Goal: Register for event/course: Register for event/course

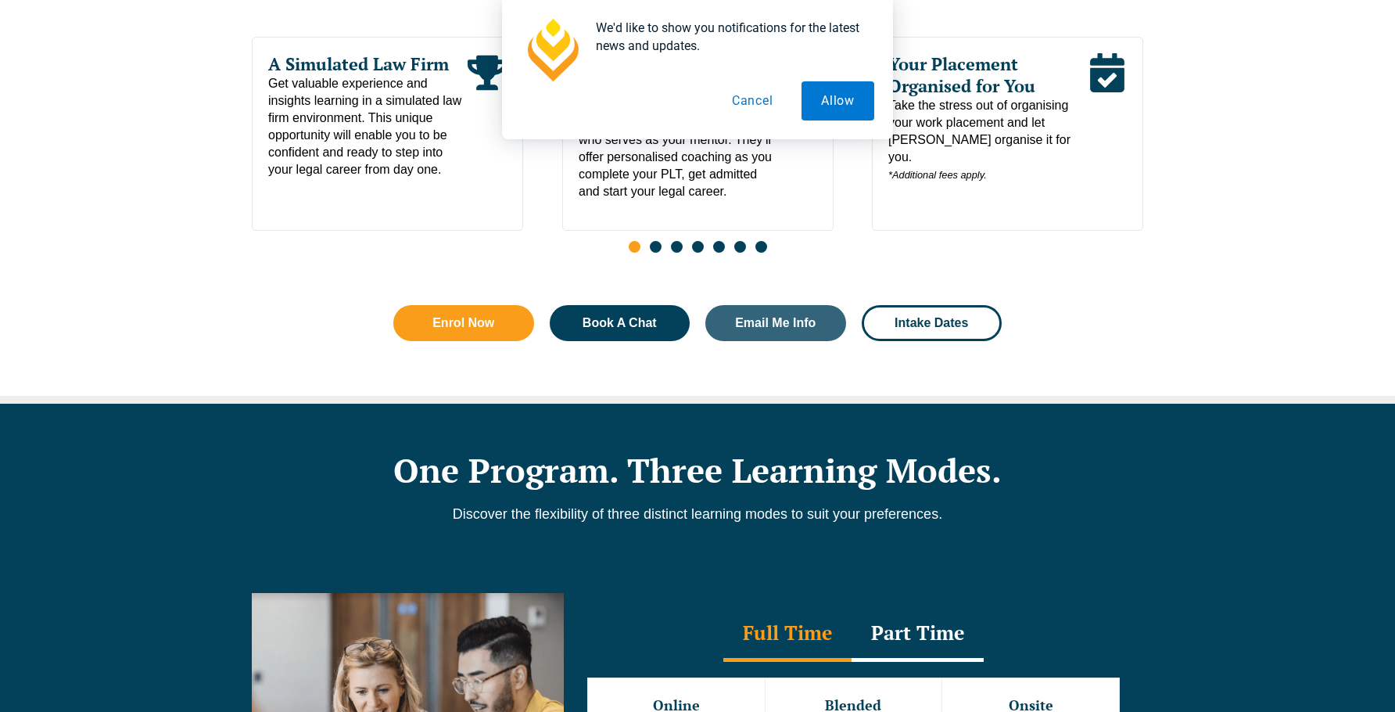
click at [765, 98] on button "Cancel" at bounding box center [752, 100] width 81 height 39
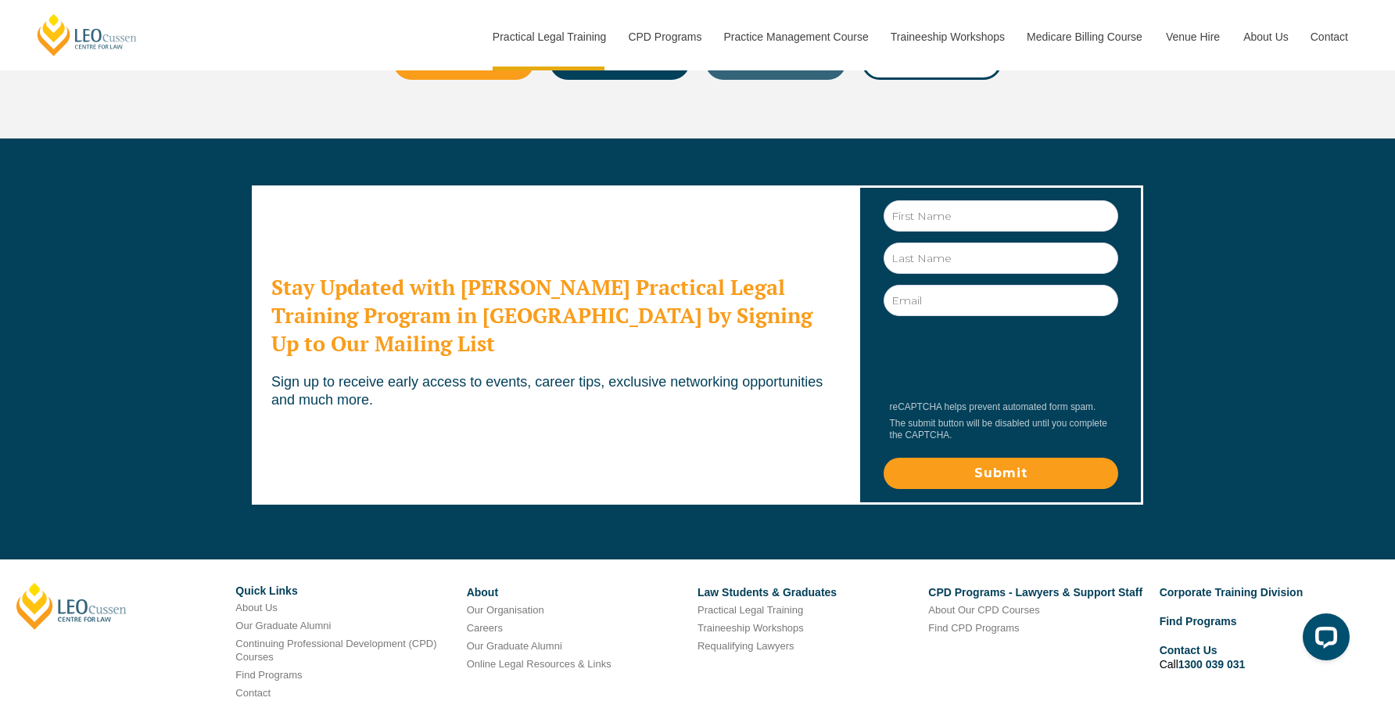
scroll to position [8559, 0]
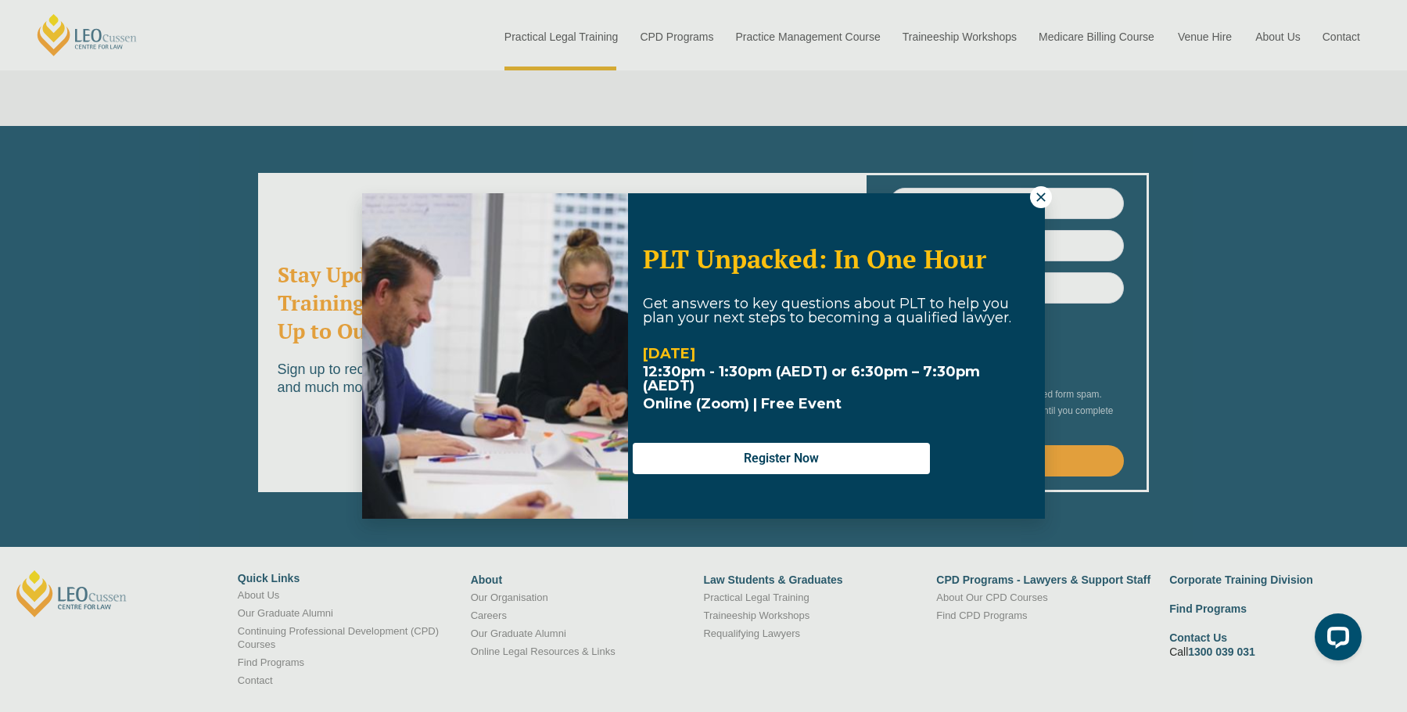
click at [1042, 195] on icon at bounding box center [1040, 196] width 9 height 9
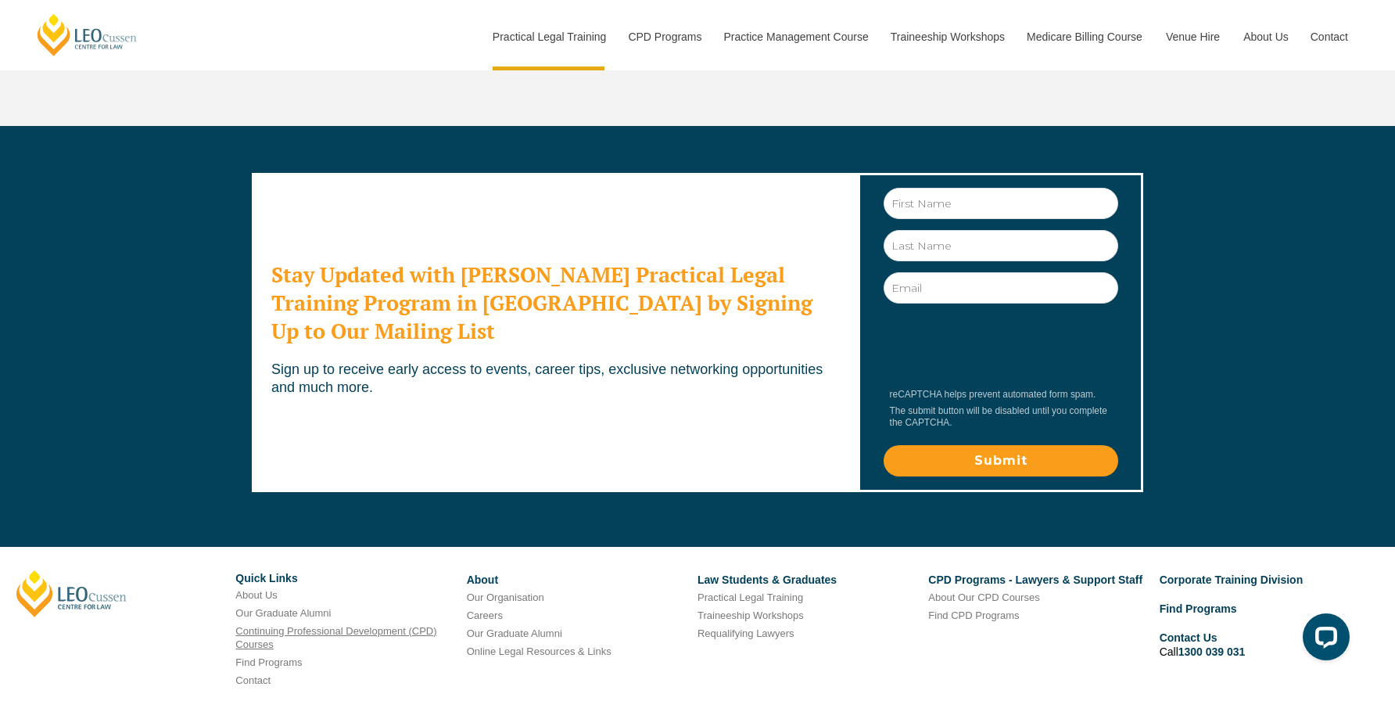
click at [312, 625] on link "Continuing Professional Development (CPD) Courses" at bounding box center [335, 637] width 201 height 25
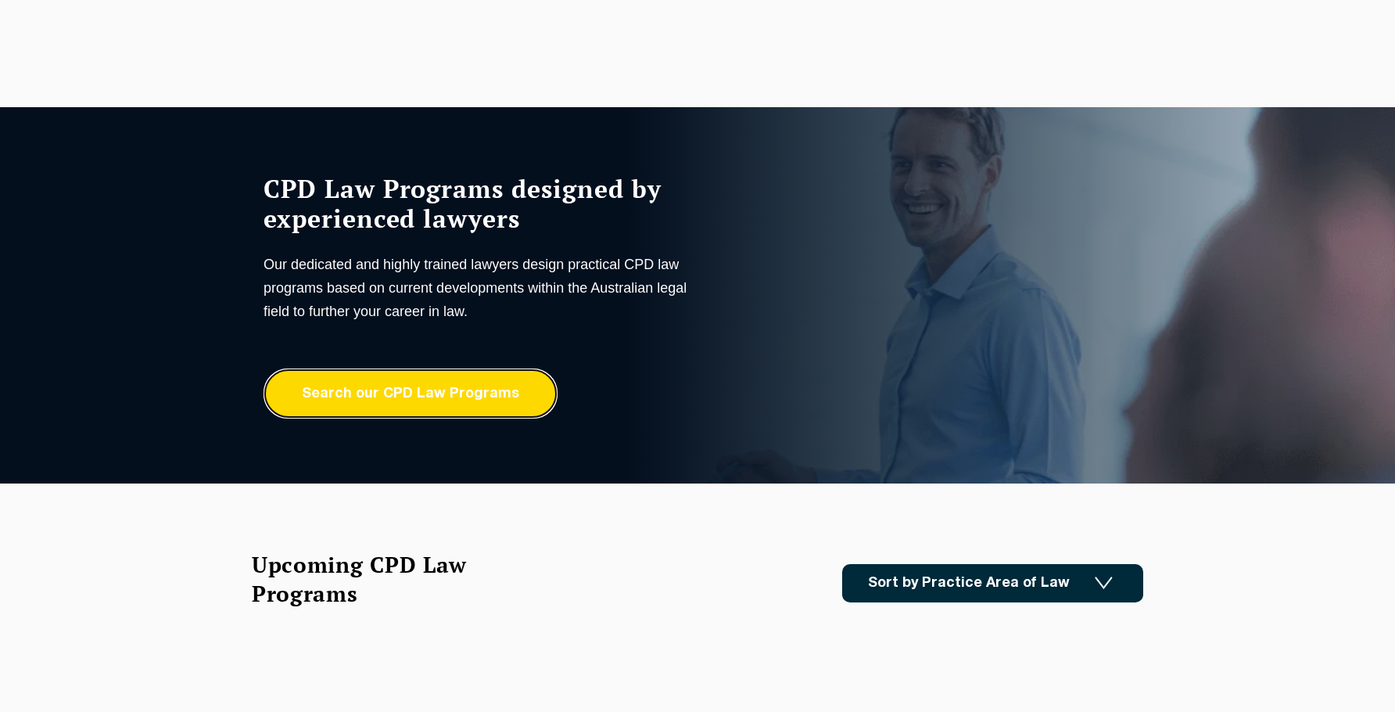
click at [418, 396] on link "Search our CPD Law Programs" at bounding box center [410, 393] width 294 height 50
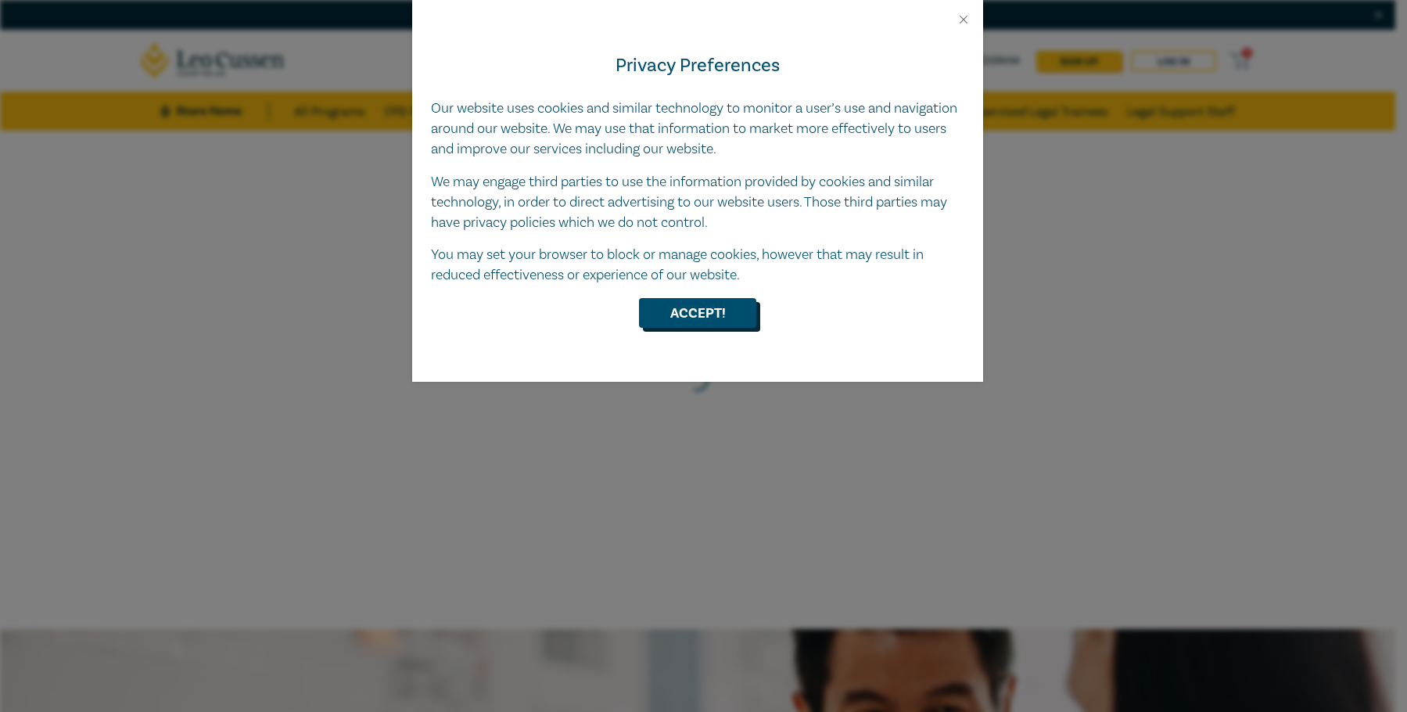
click at [737, 317] on button "Accept!" at bounding box center [697, 313] width 117 height 30
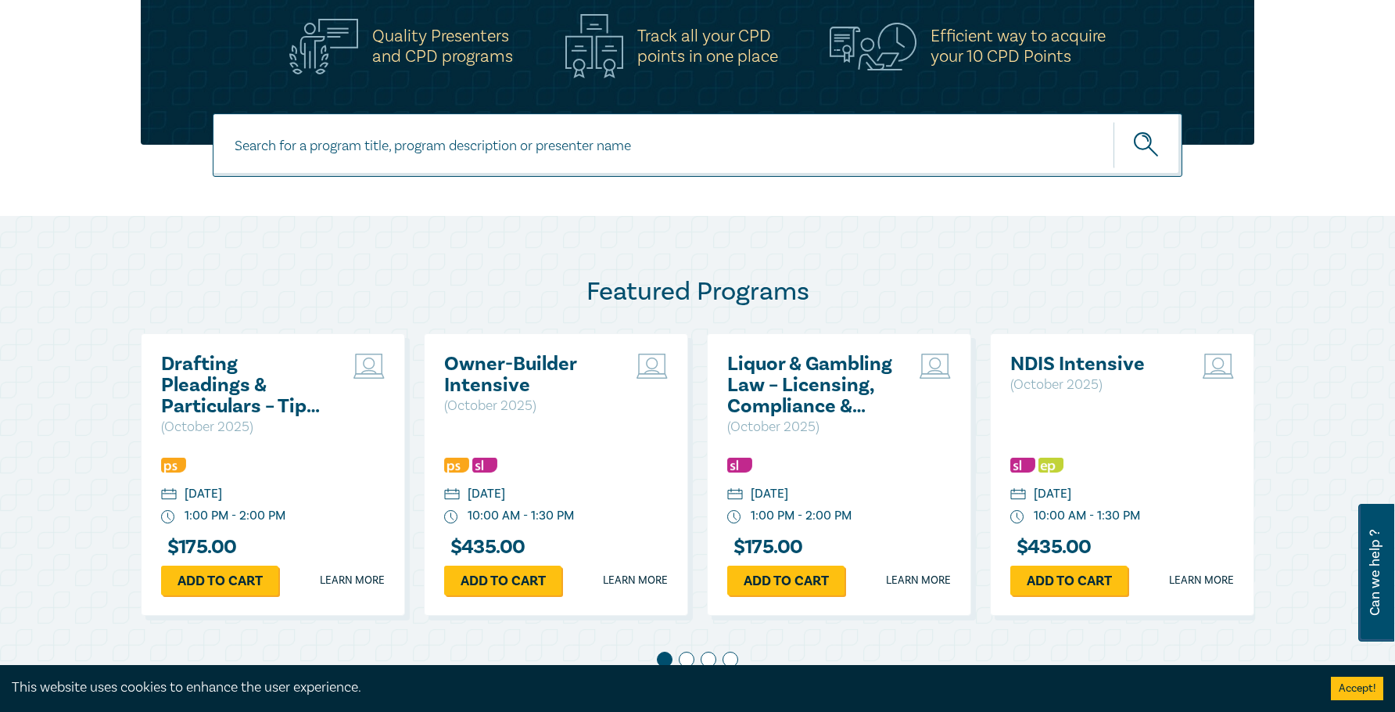
scroll to position [626, 0]
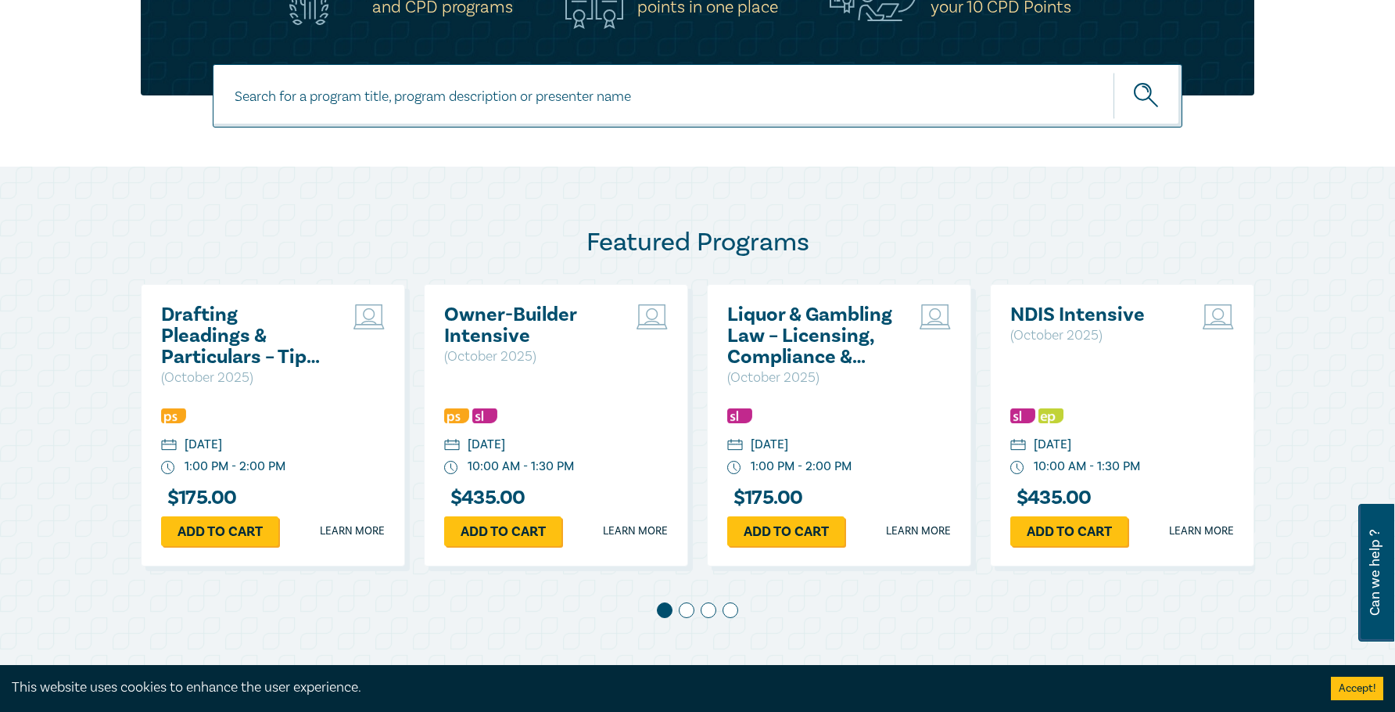
click at [683, 610] on span at bounding box center [687, 610] width 16 height 16
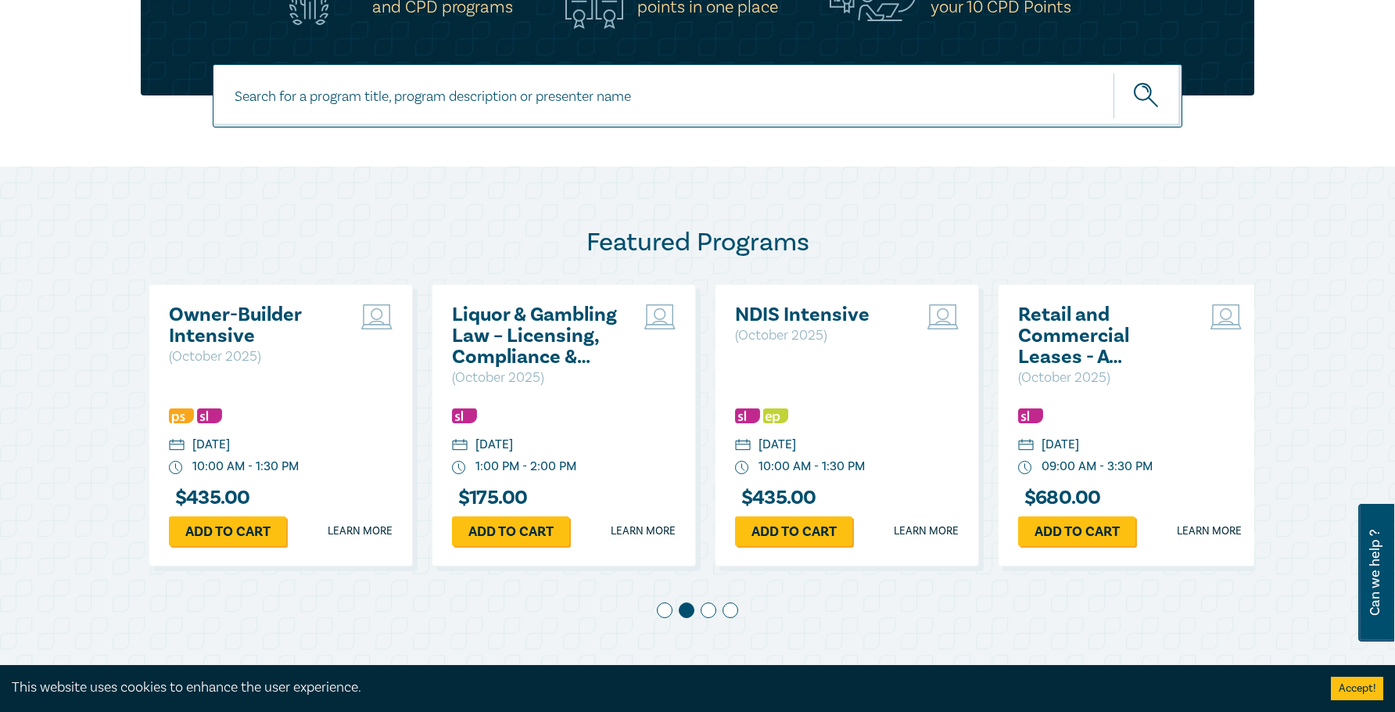
scroll to position [0, 283]
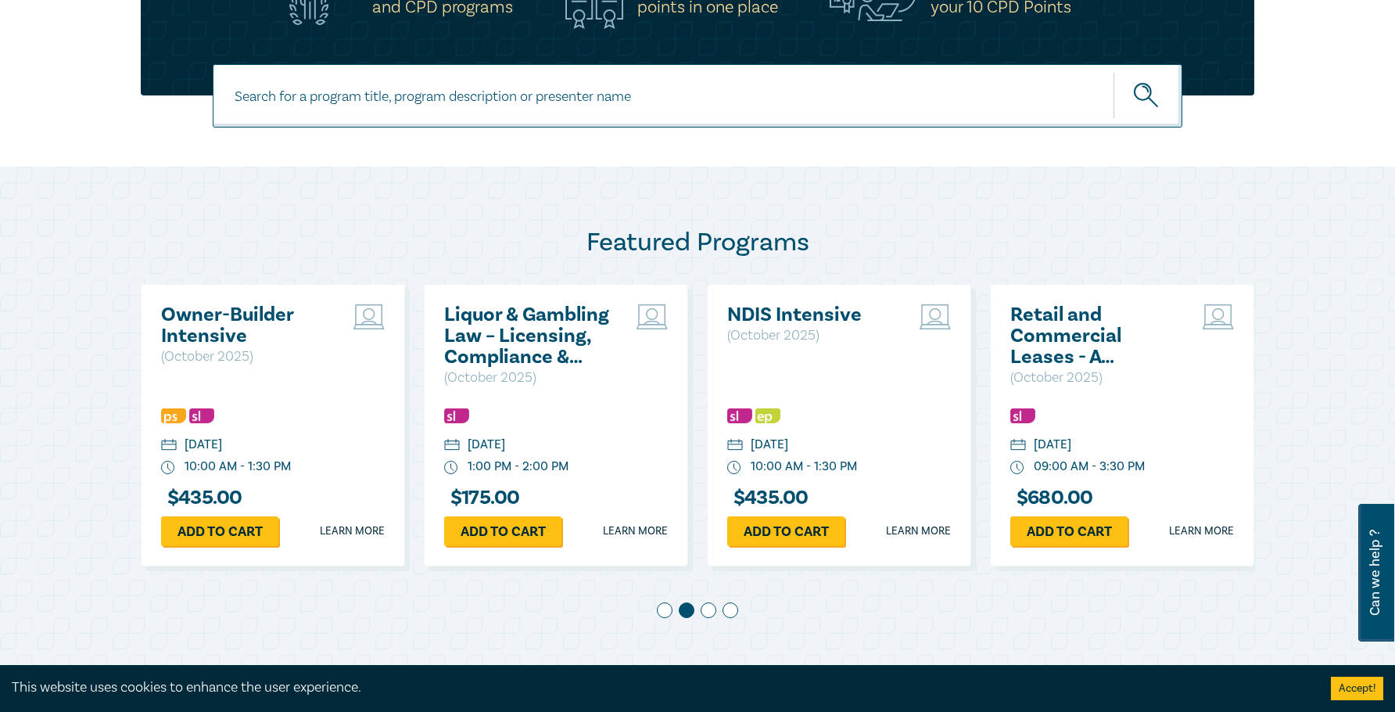
click at [712, 618] on div at bounding box center [697, 613] width 1113 height 22
click at [711, 615] on span at bounding box center [709, 610] width 16 height 16
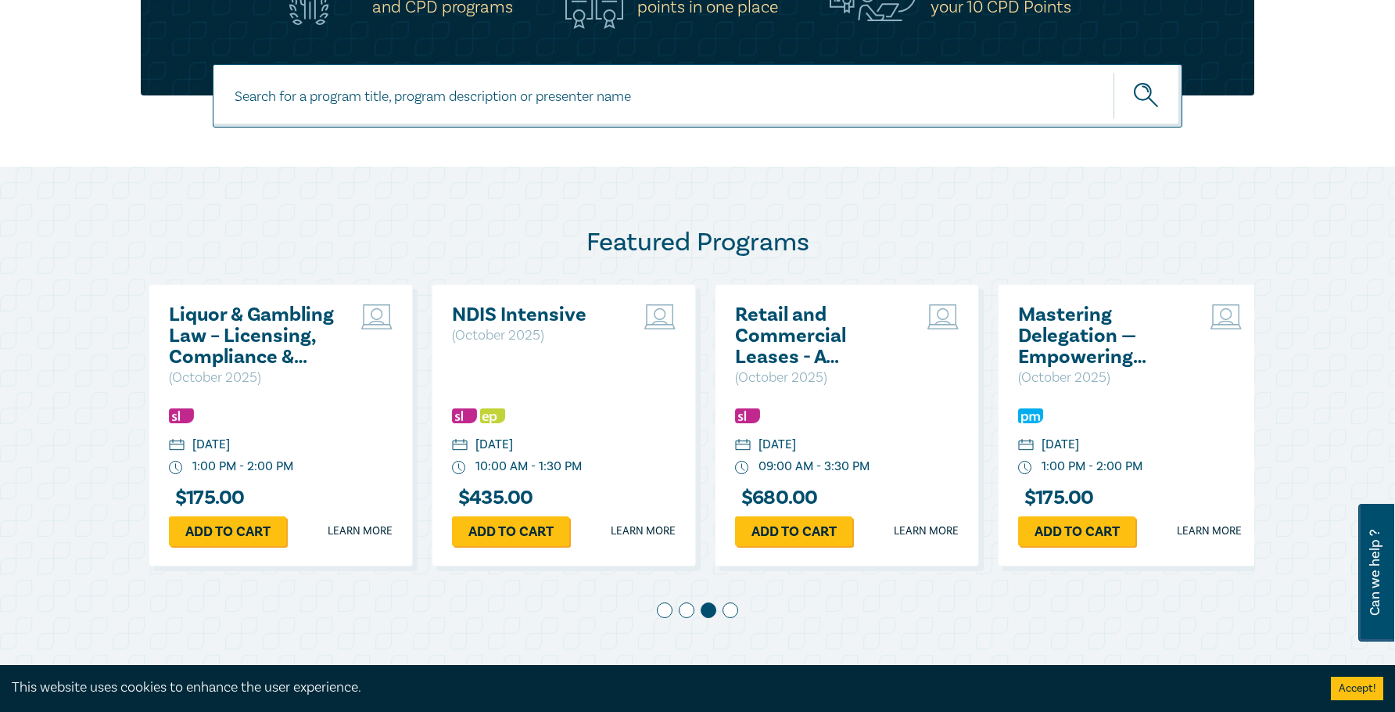
scroll to position [0, 566]
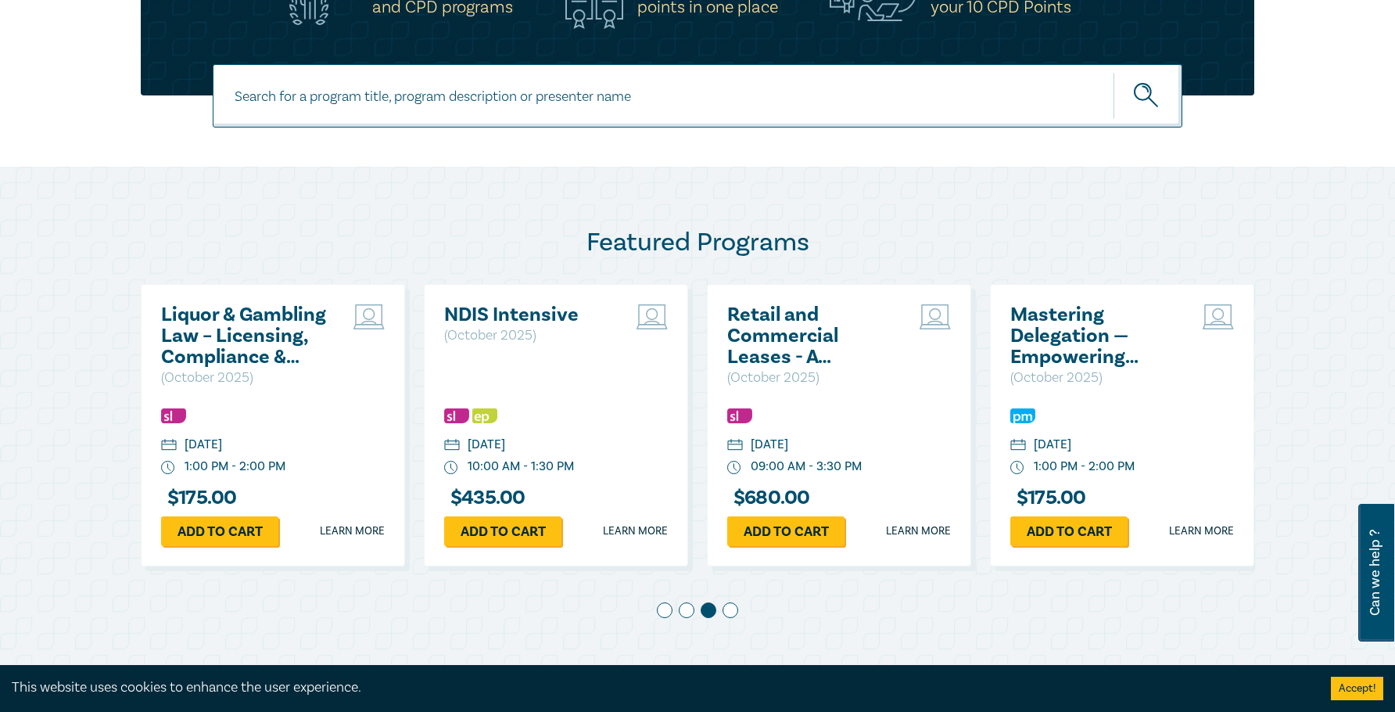
click at [722, 615] on div at bounding box center [697, 613] width 1113 height 22
click at [722, 613] on span at bounding box center [730, 610] width 16 height 16
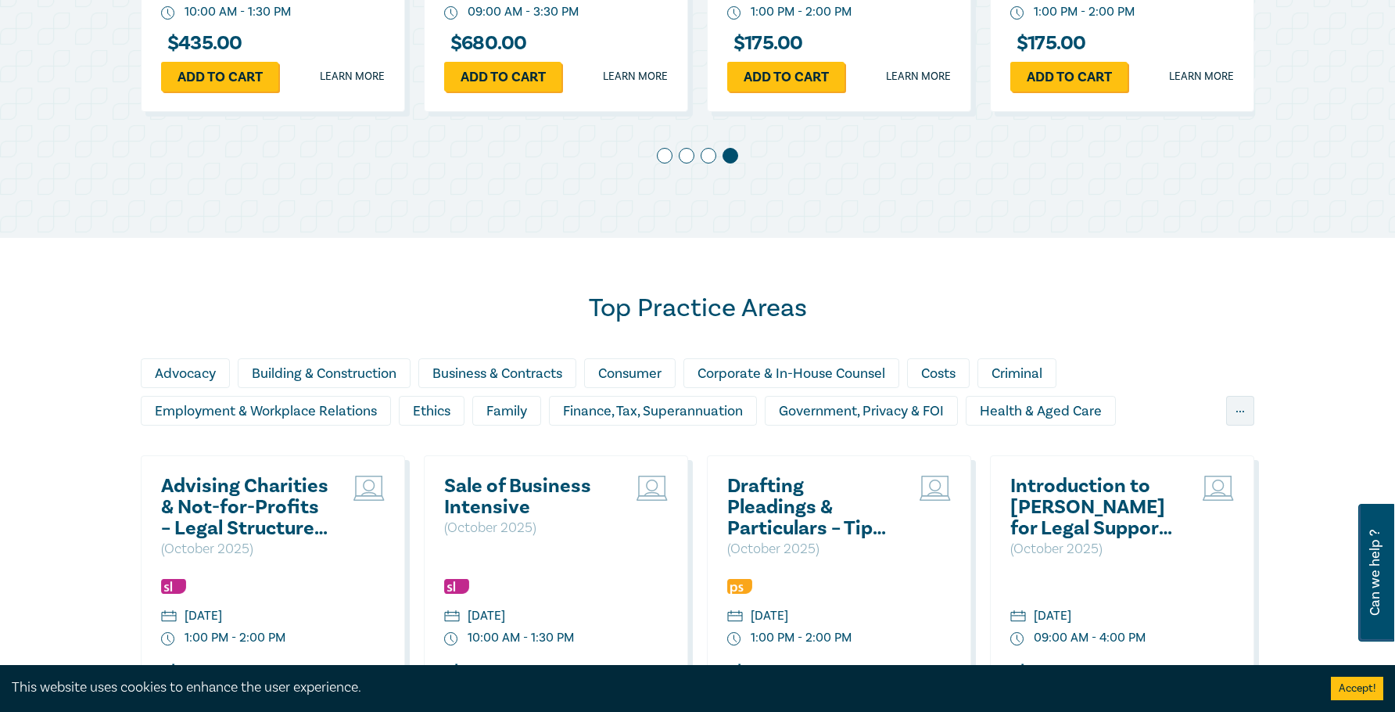
scroll to position [1251, 0]
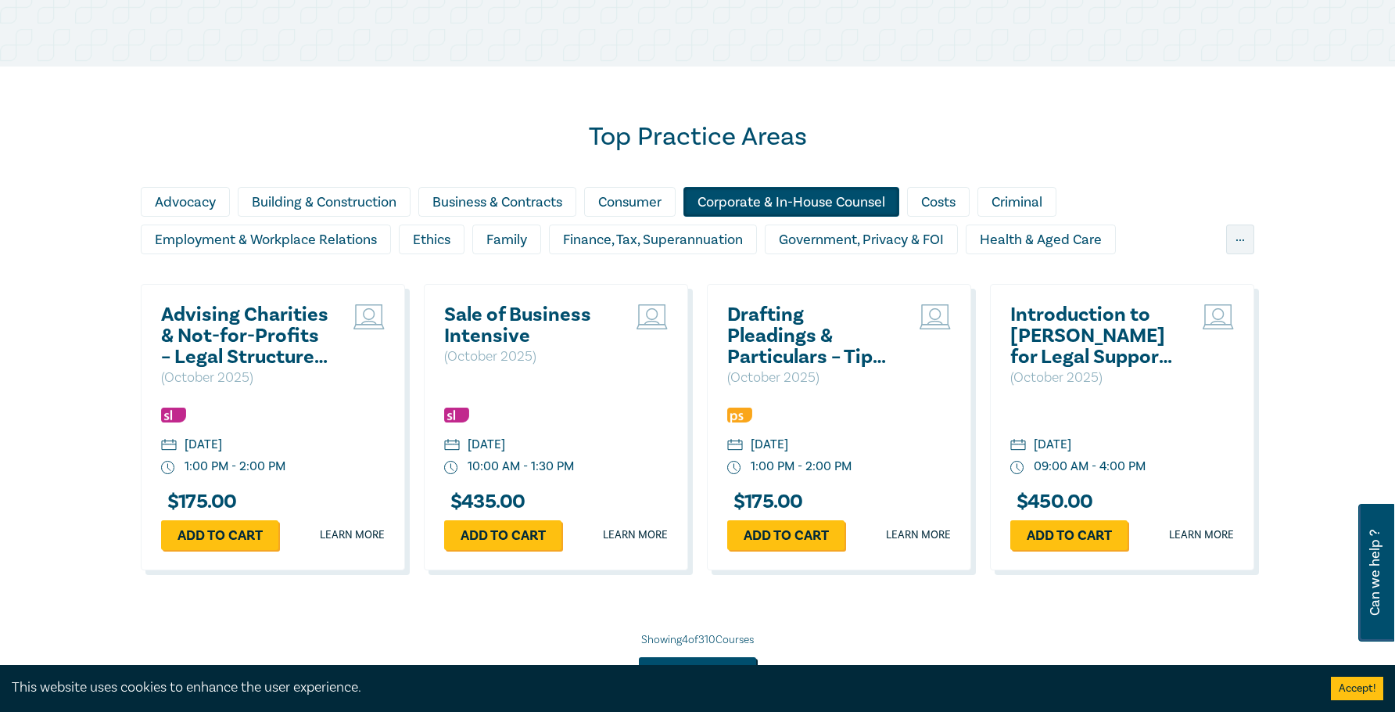
click at [808, 206] on div "Corporate & In-House Counsel" at bounding box center [791, 202] width 216 height 30
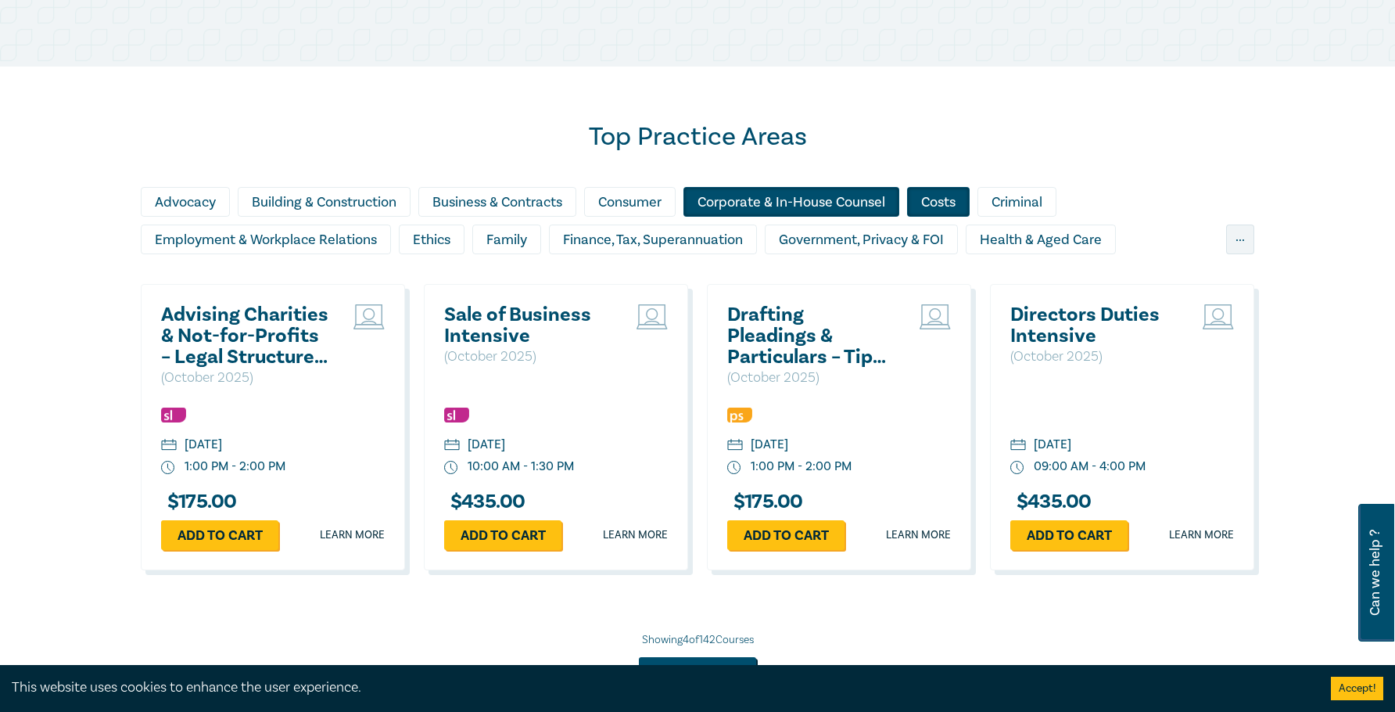
click at [931, 203] on div "Costs" at bounding box center [938, 202] width 63 height 30
click at [935, 208] on div "Costs" at bounding box center [938, 202] width 63 height 30
drag, startPoint x: 977, startPoint y: 378, endPoint x: 775, endPoint y: 367, distance: 202.0
click at [740, 370] on div "Drafting Pleadings & Particulars – Tips & Traps ( October 2025 ) Thursday, 9 Oc…" at bounding box center [838, 427] width 283 height 286
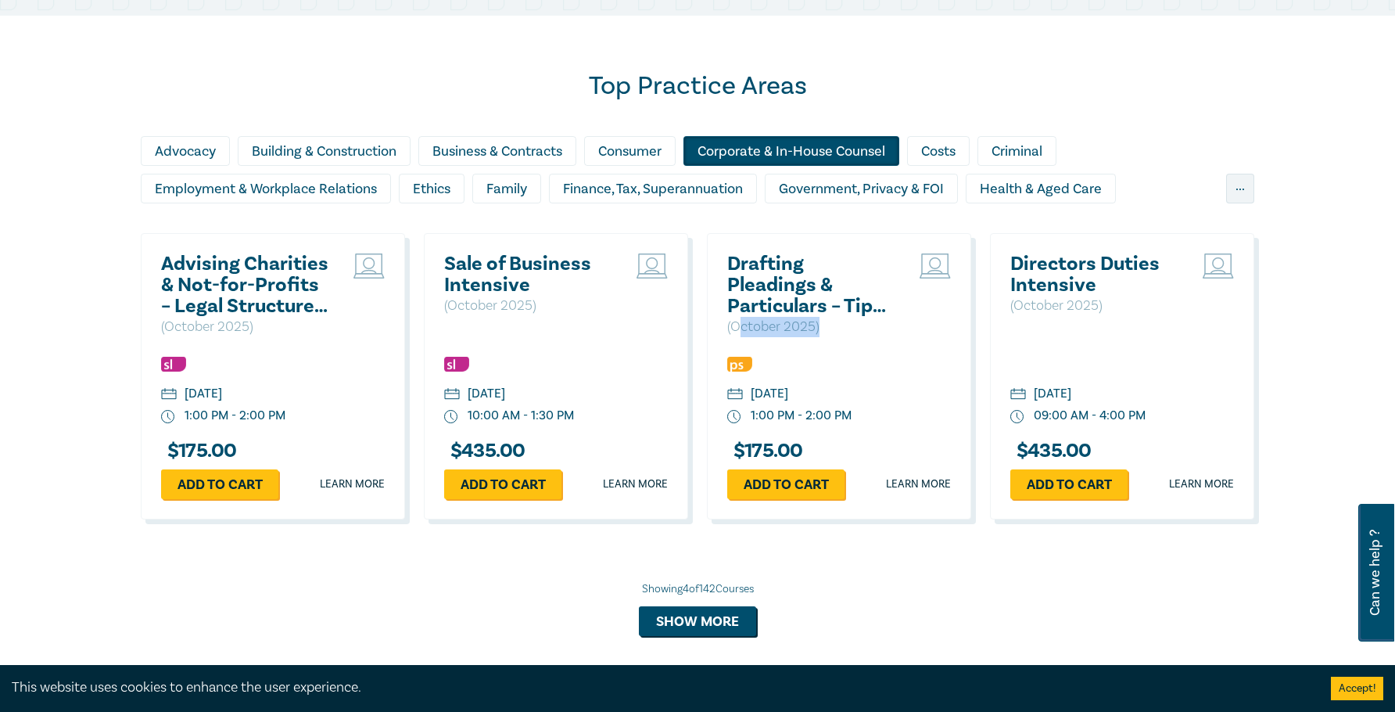
scroll to position [1329, 0]
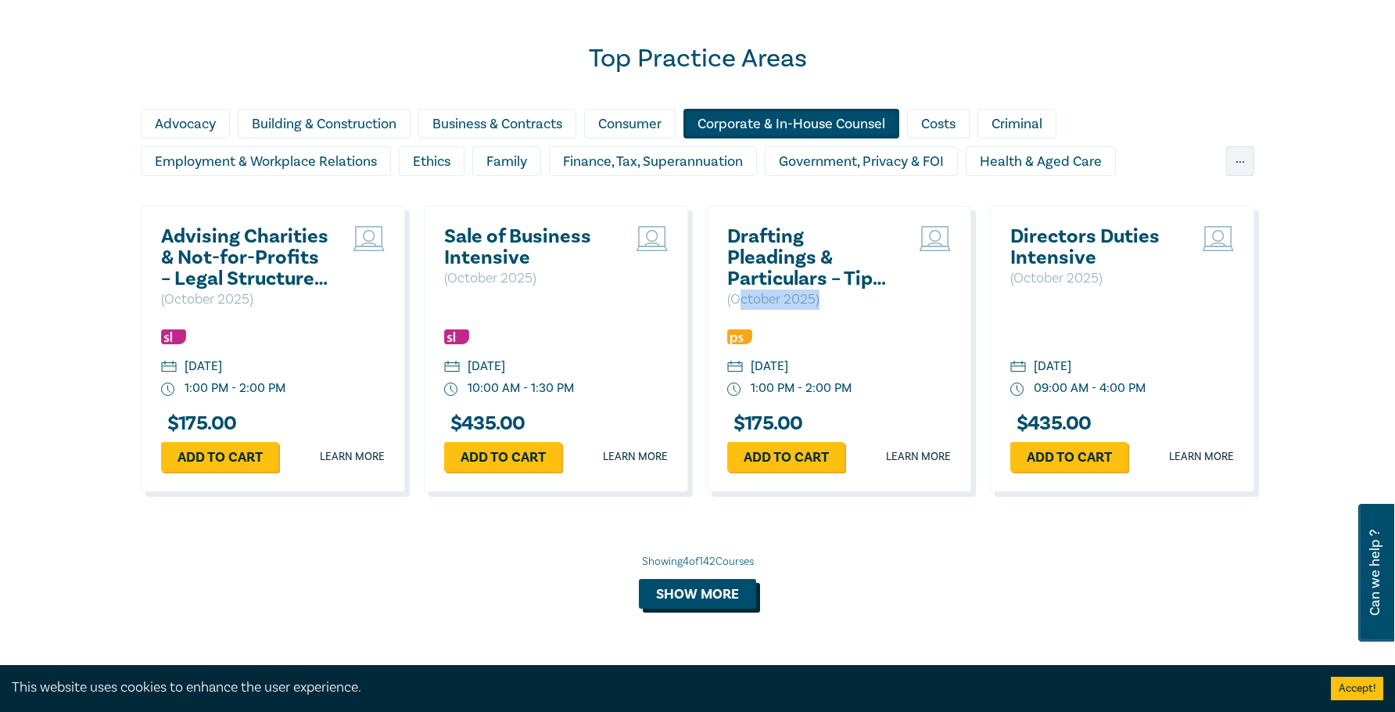
click at [727, 588] on button "Show more" at bounding box center [697, 594] width 117 height 30
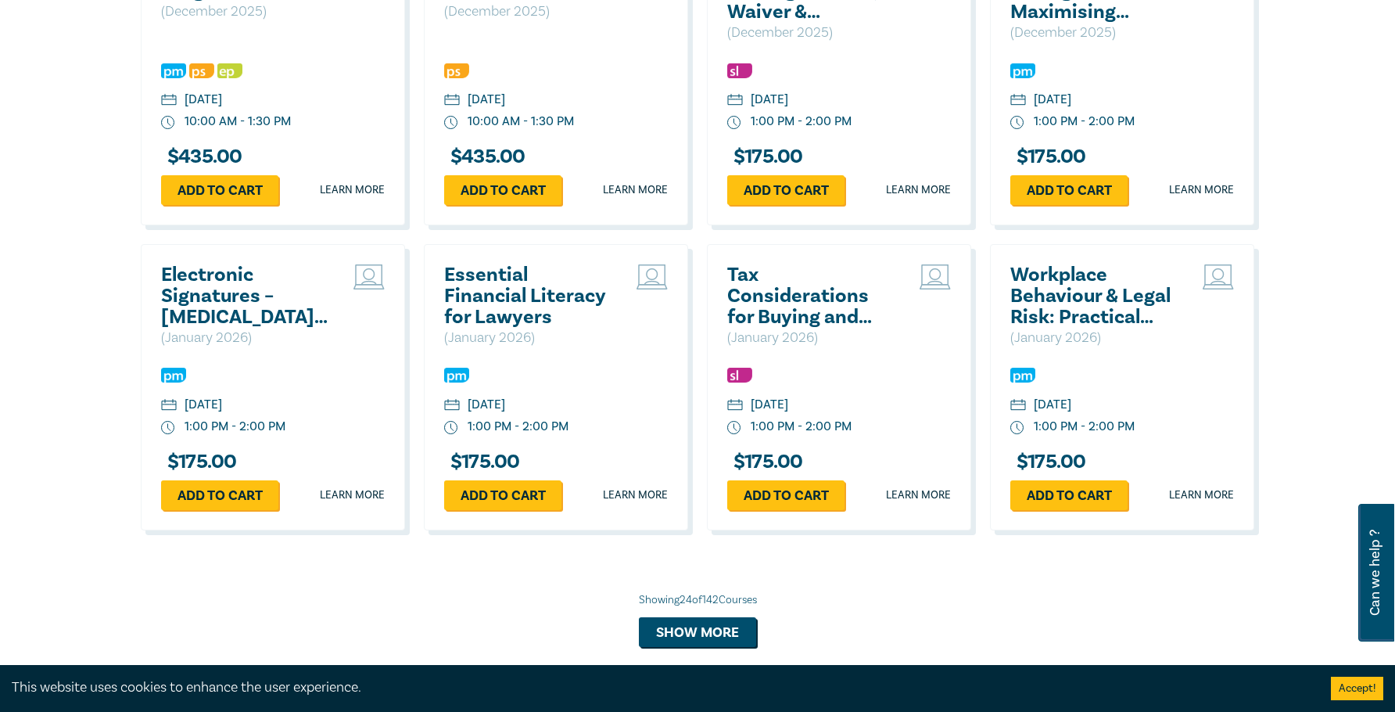
scroll to position [2893, 0]
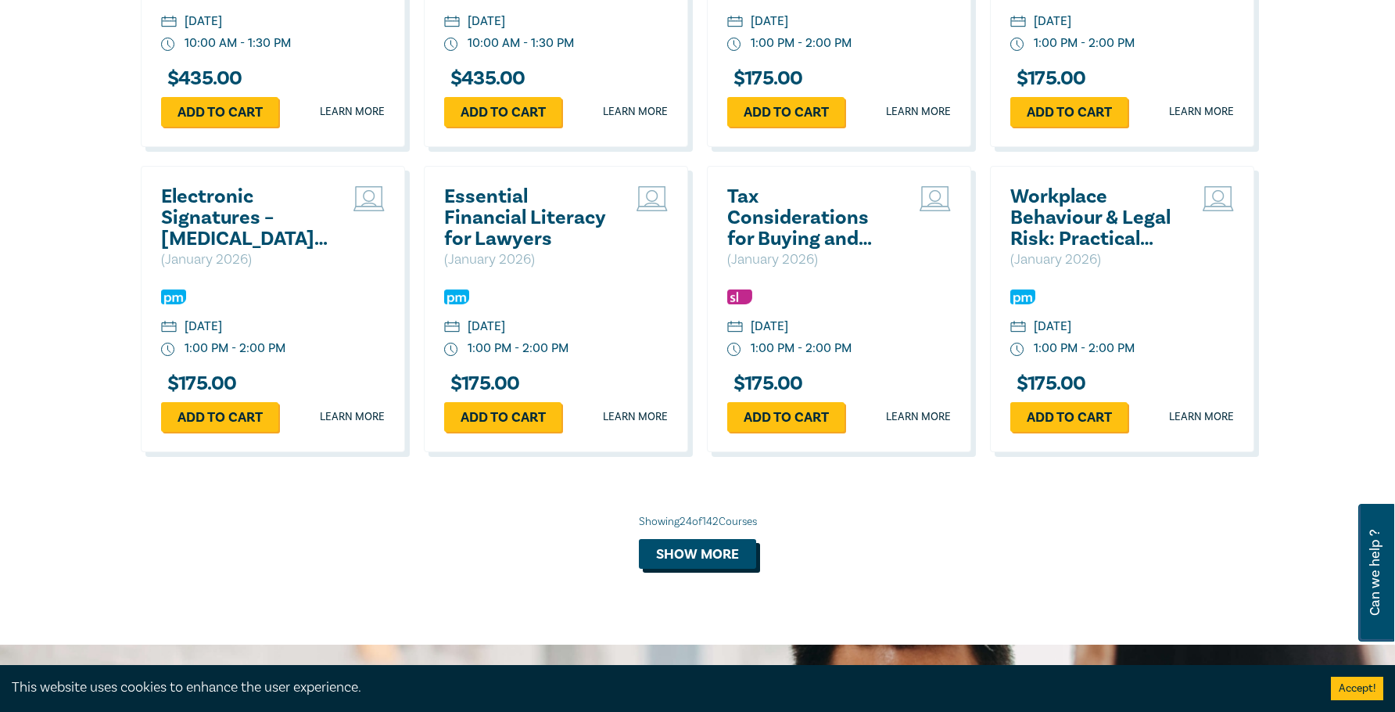
click at [730, 549] on button "Show more" at bounding box center [697, 554] width 117 height 30
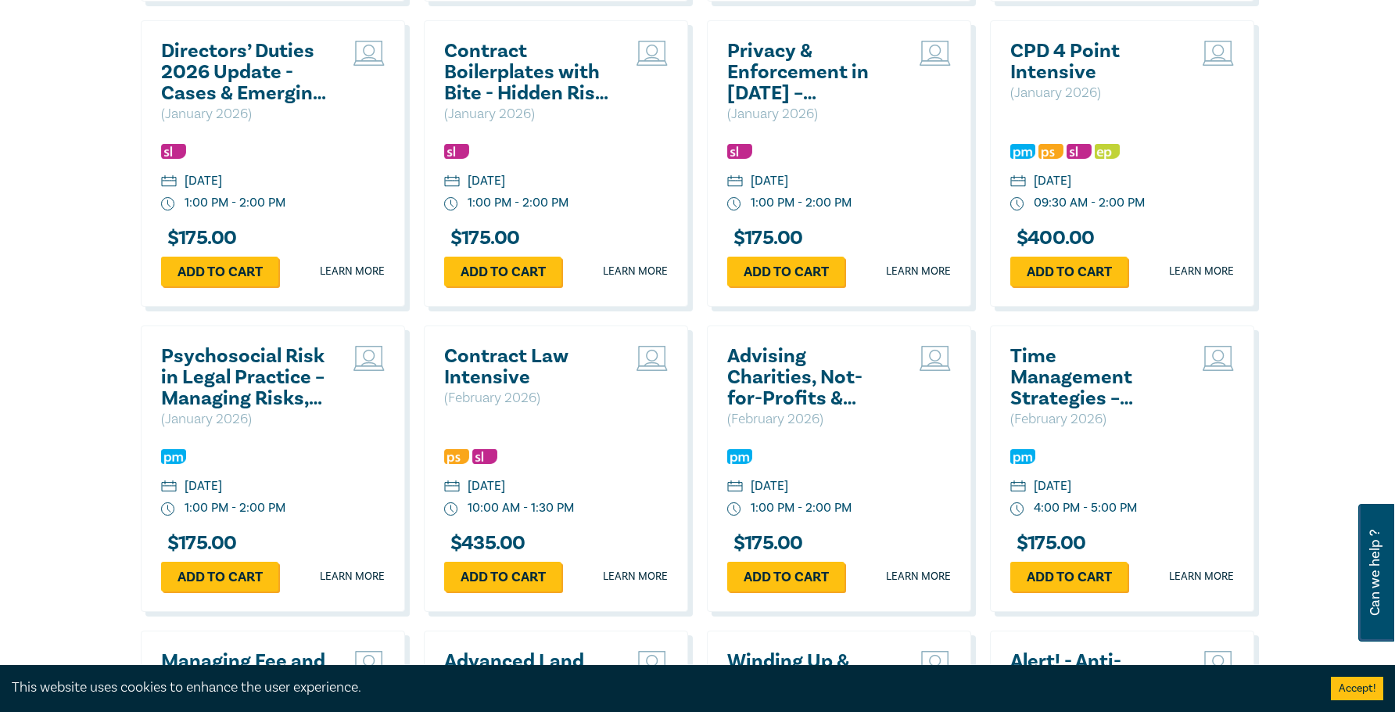
scroll to position [3440, 0]
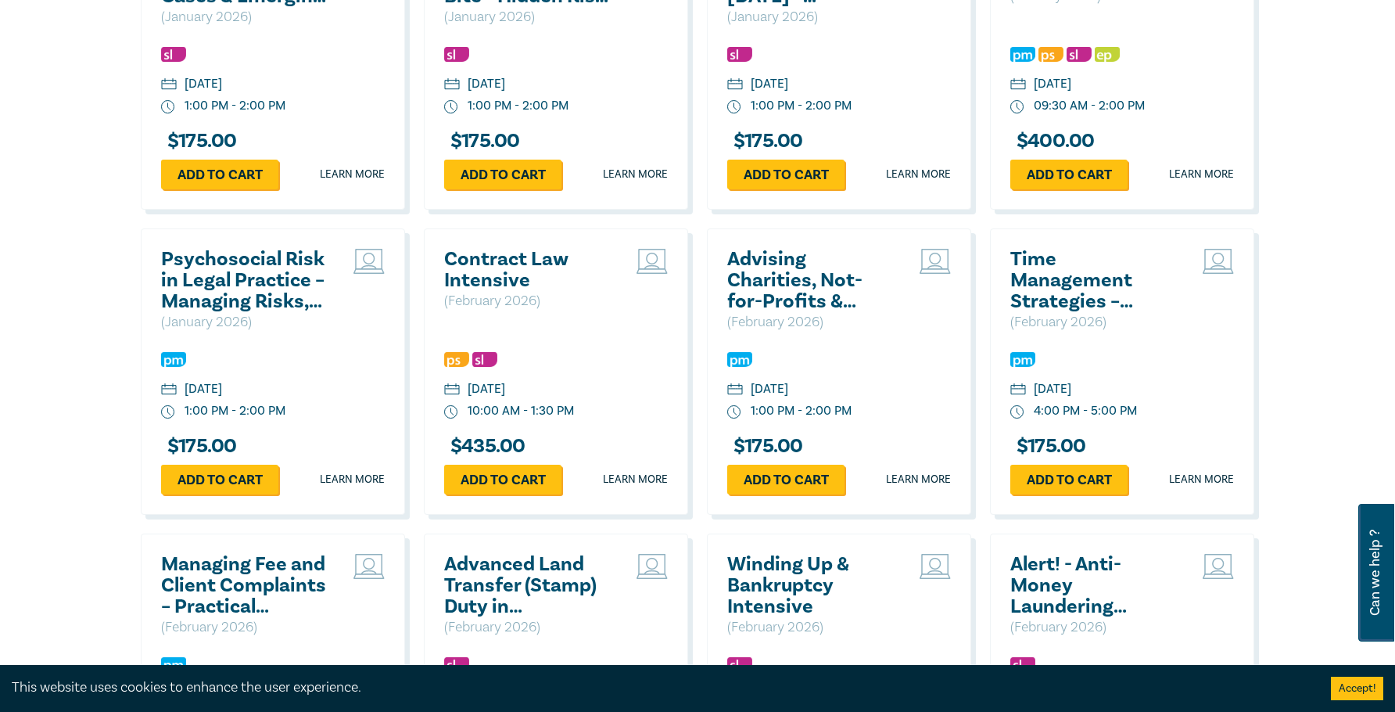
click at [489, 265] on h2 "Contract Law Intensive" at bounding box center [528, 270] width 168 height 42
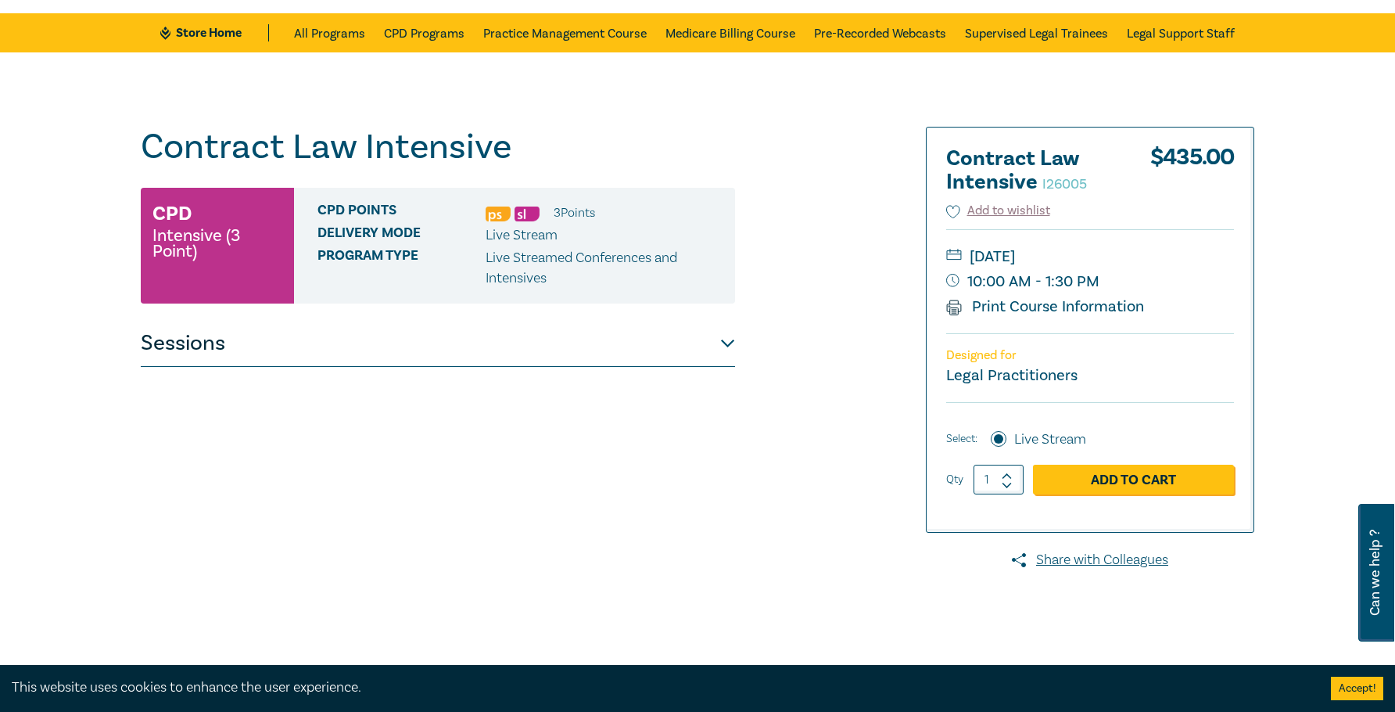
click at [535, 351] on button "Sessions" at bounding box center [438, 343] width 594 height 47
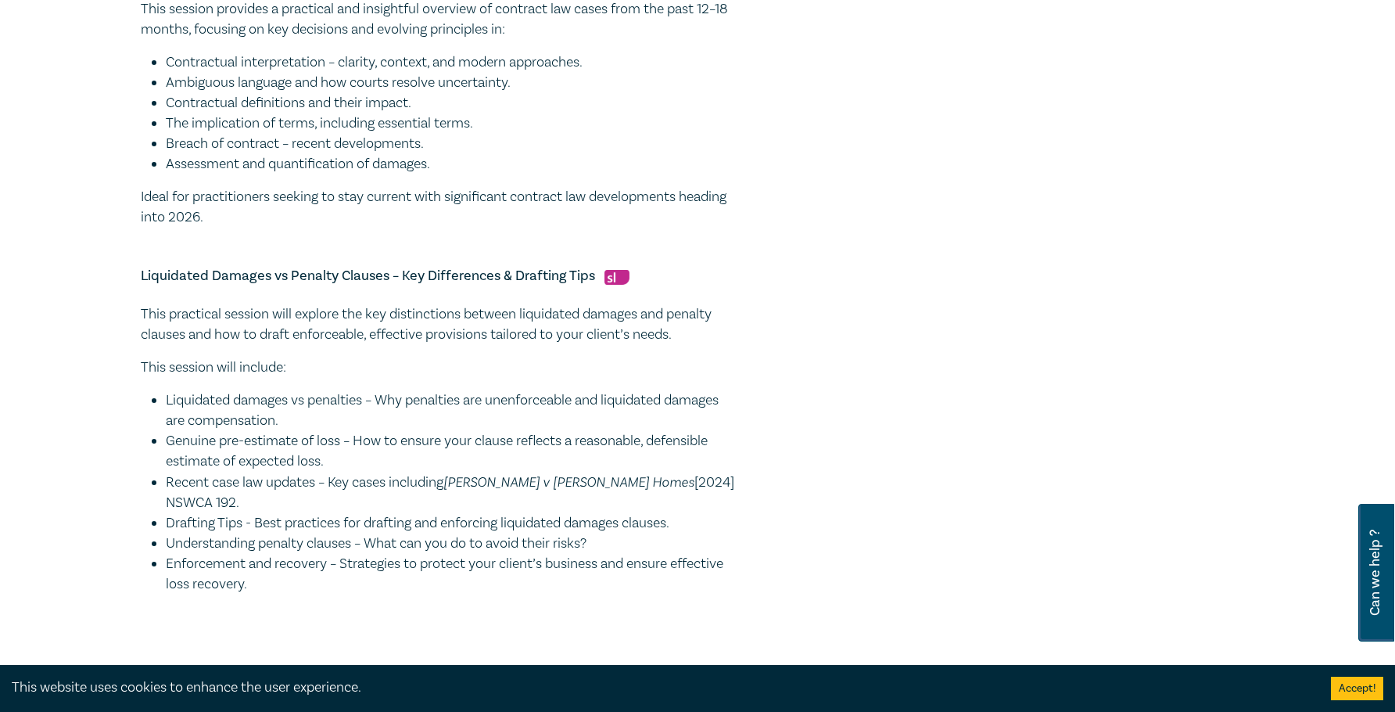
scroll to position [938, 0]
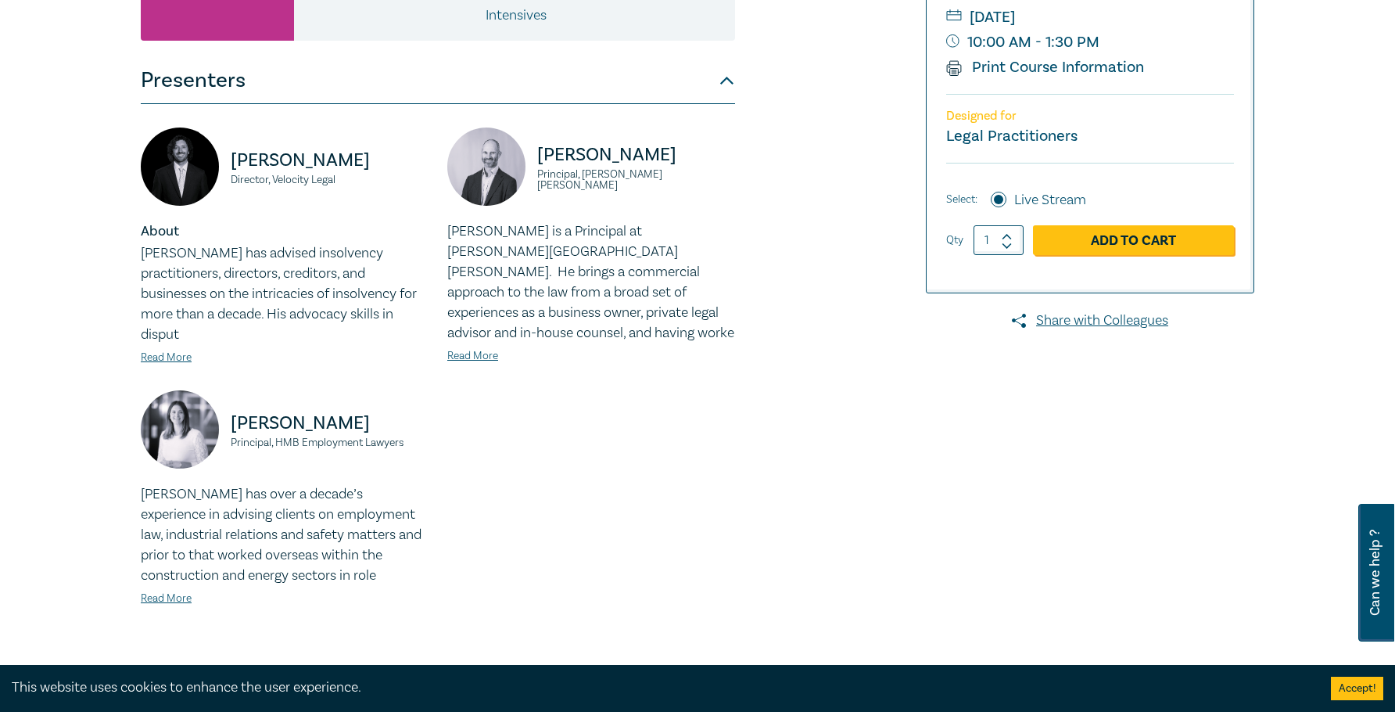
scroll to position [547, 0]
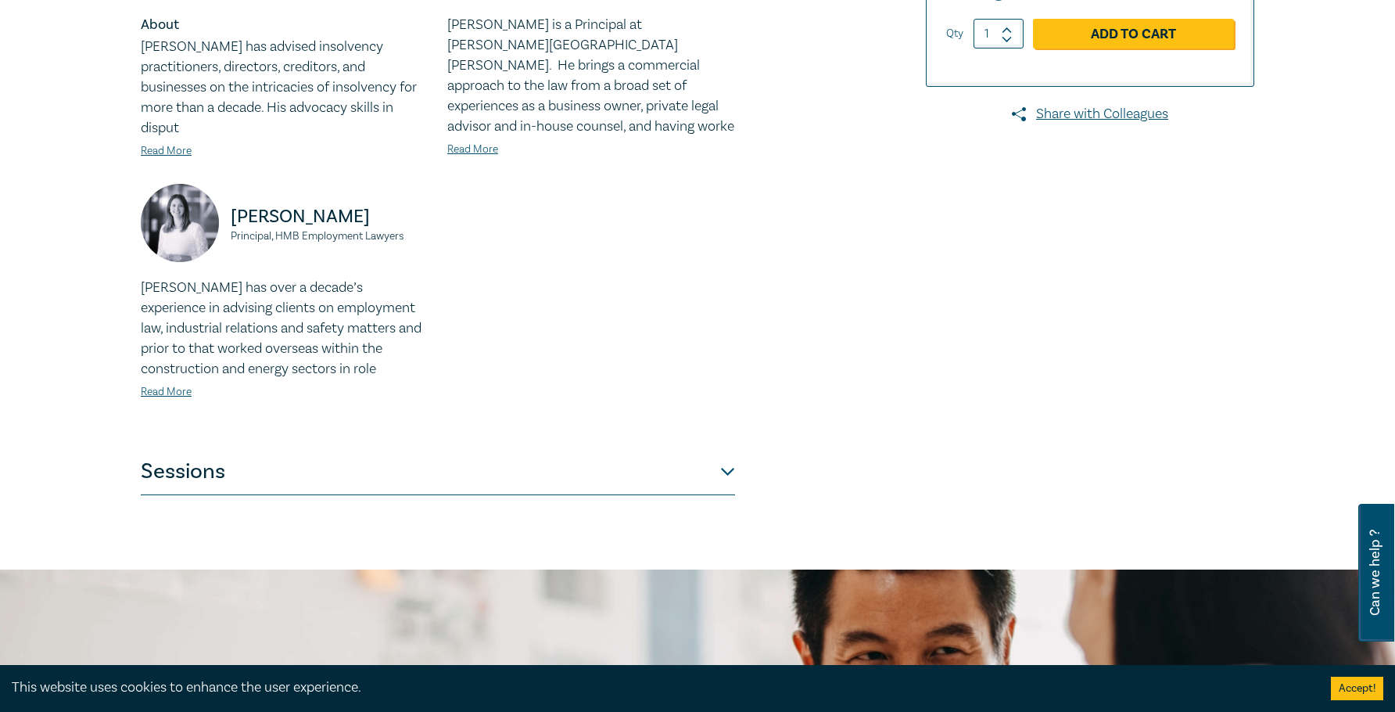
click at [504, 455] on button "Sessions" at bounding box center [438, 471] width 594 height 47
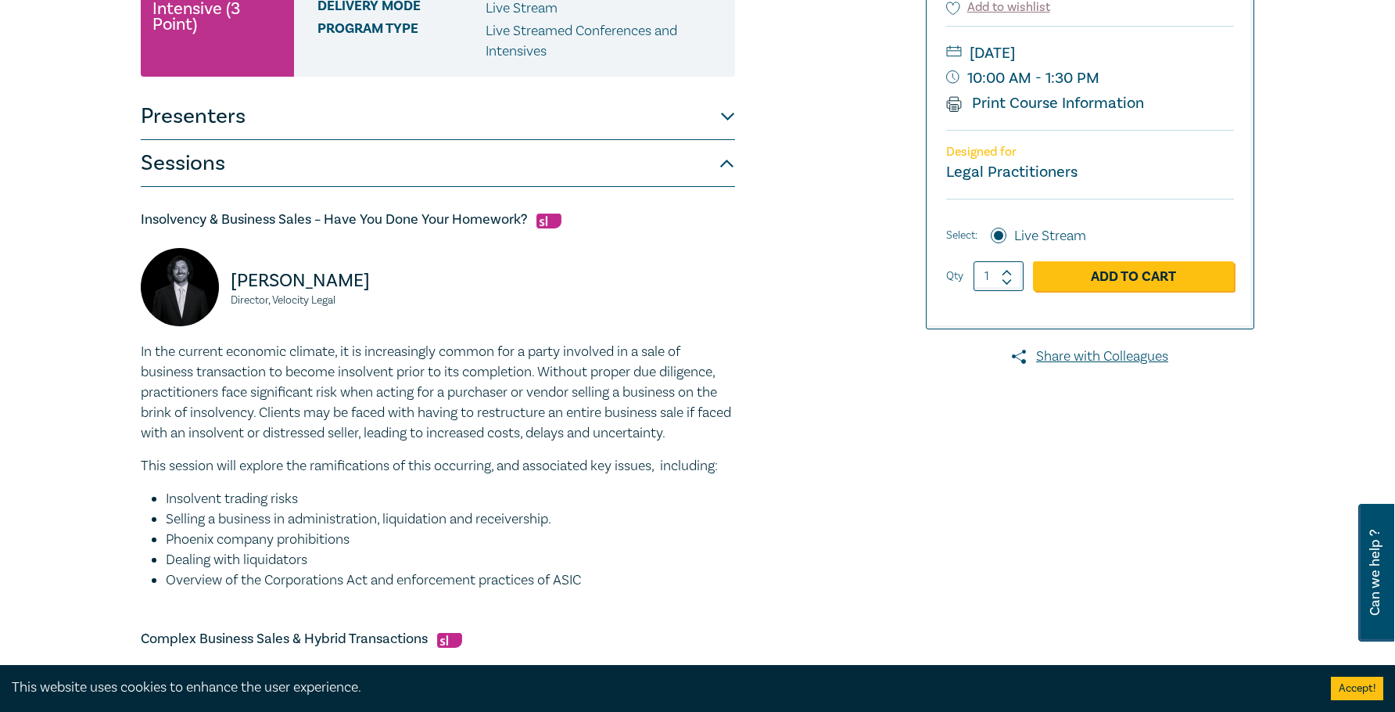
scroll to position [469, 0]
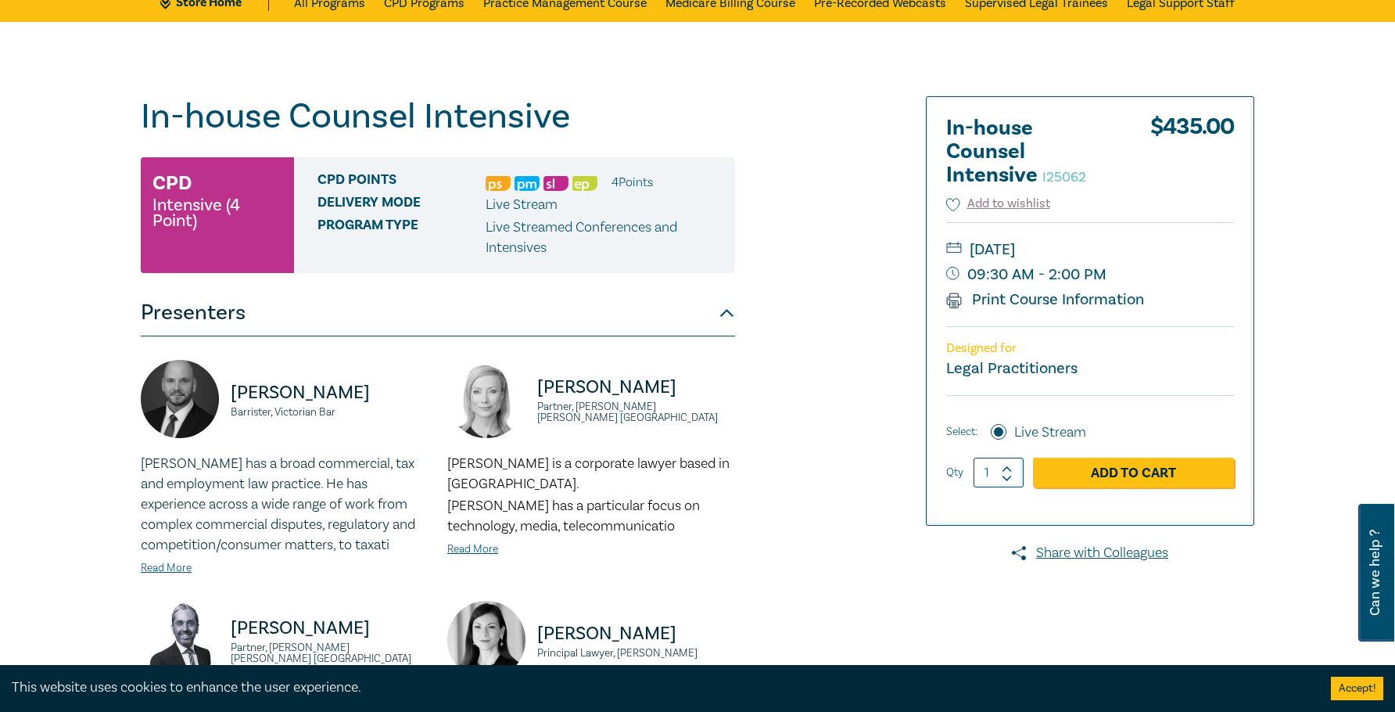
scroll to position [156, 0]
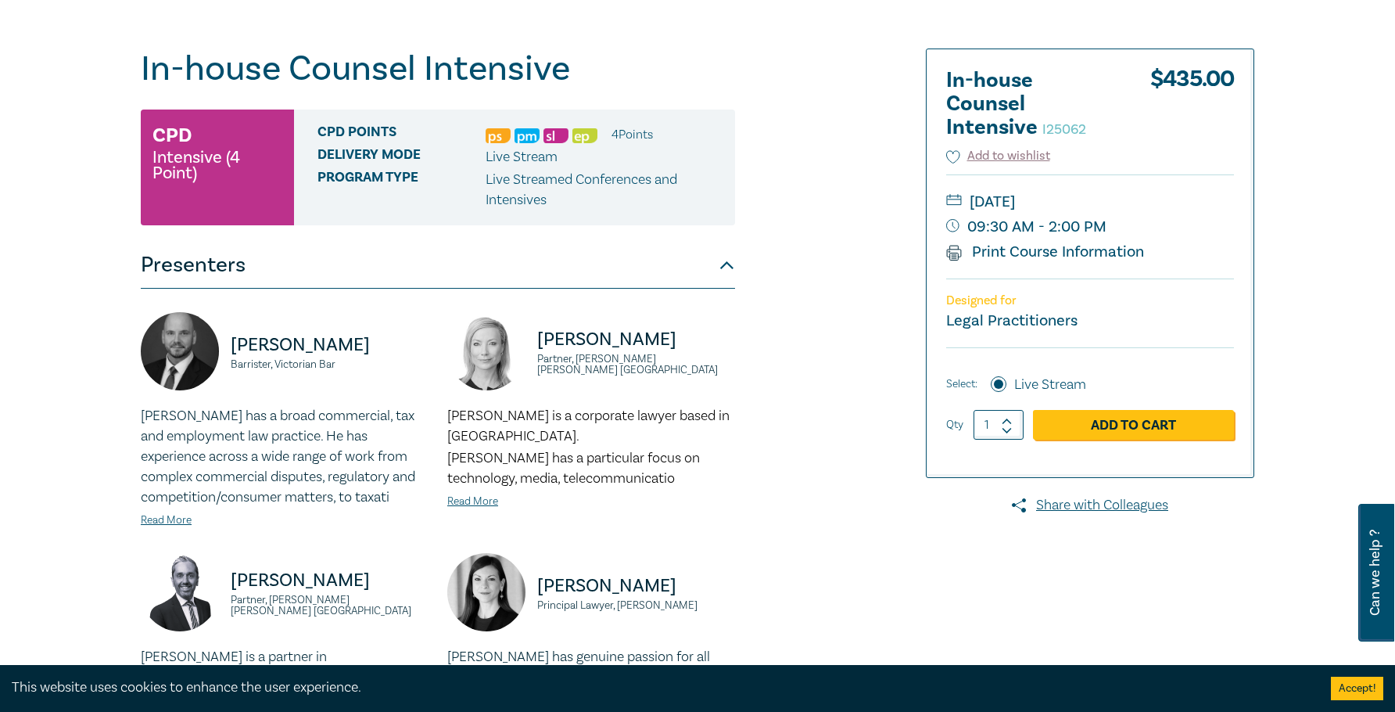
click at [292, 281] on button "Presenters" at bounding box center [438, 265] width 594 height 47
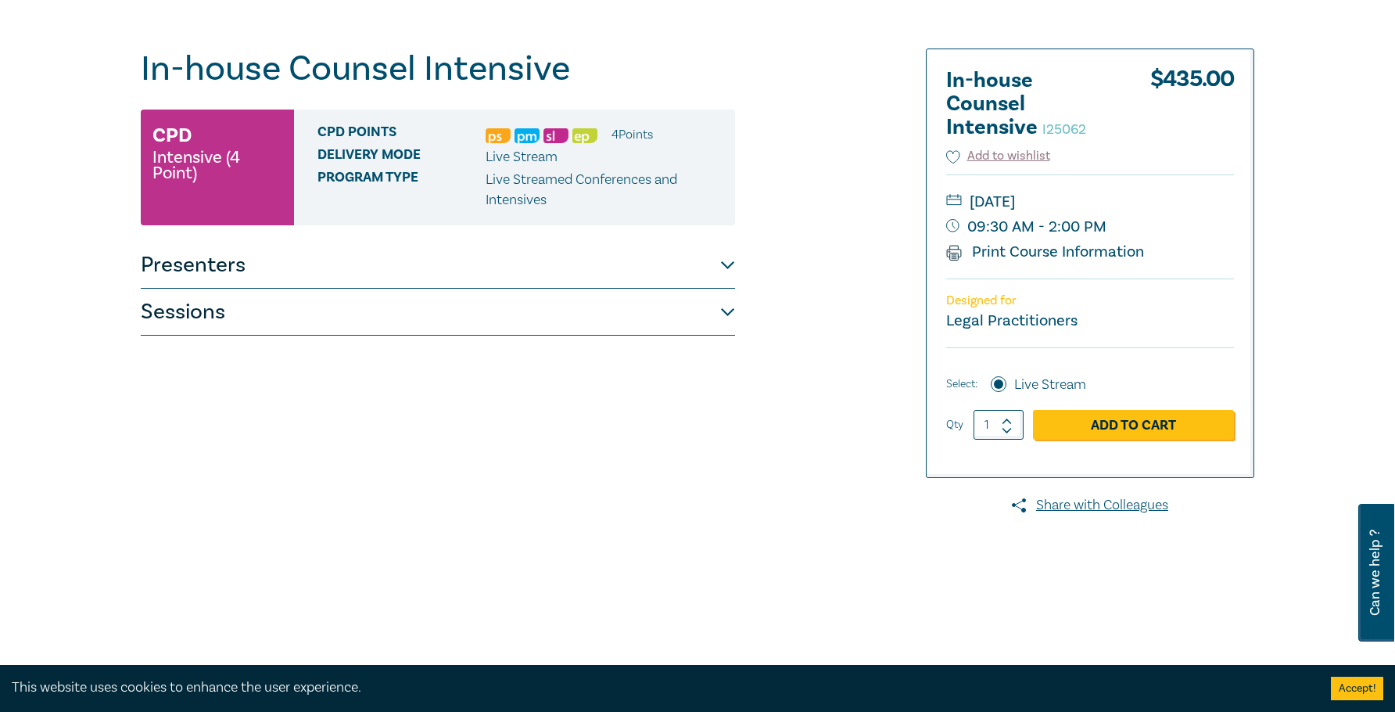
click at [297, 336] on div "In-house Counsel Intensive I25062 CPD Intensive (4 Point) CPD Points 4 Point s …" at bounding box center [438, 439] width 594 height 782
click at [296, 323] on button "Sessions" at bounding box center [438, 312] width 594 height 47
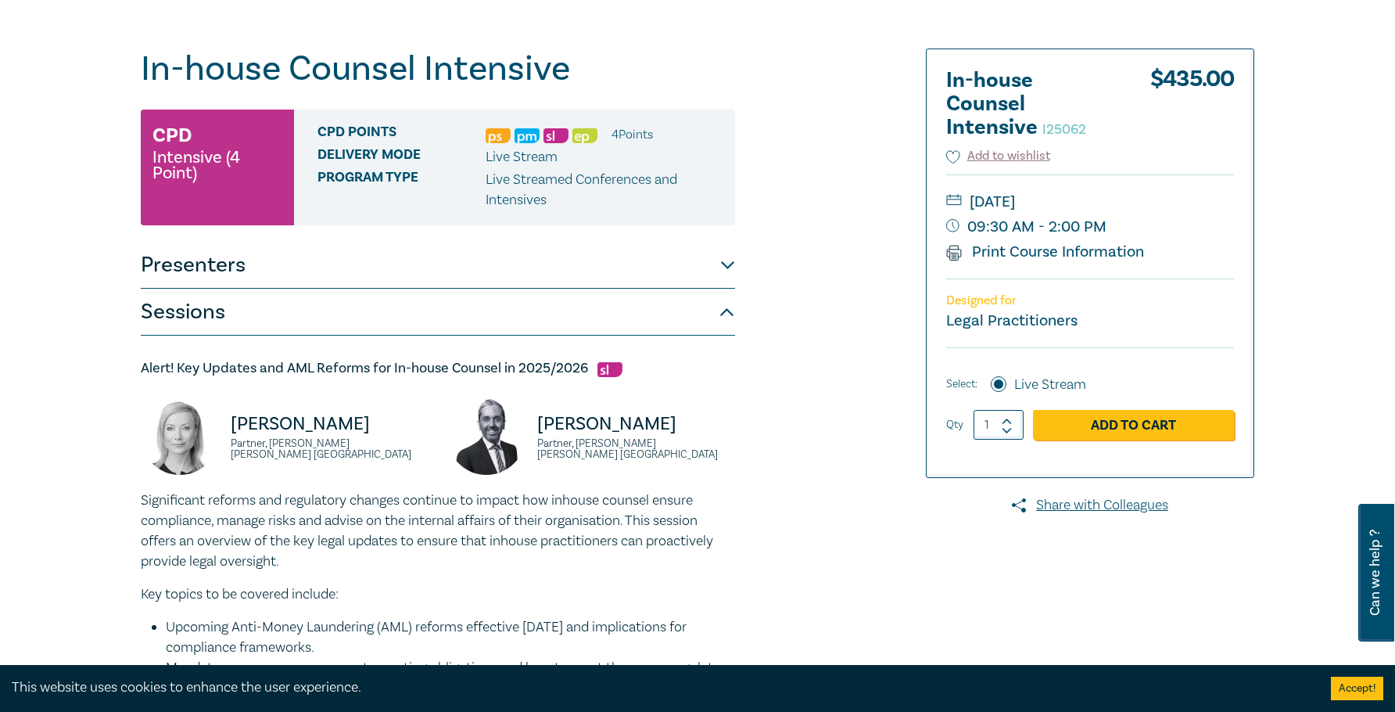
scroll to position [313, 0]
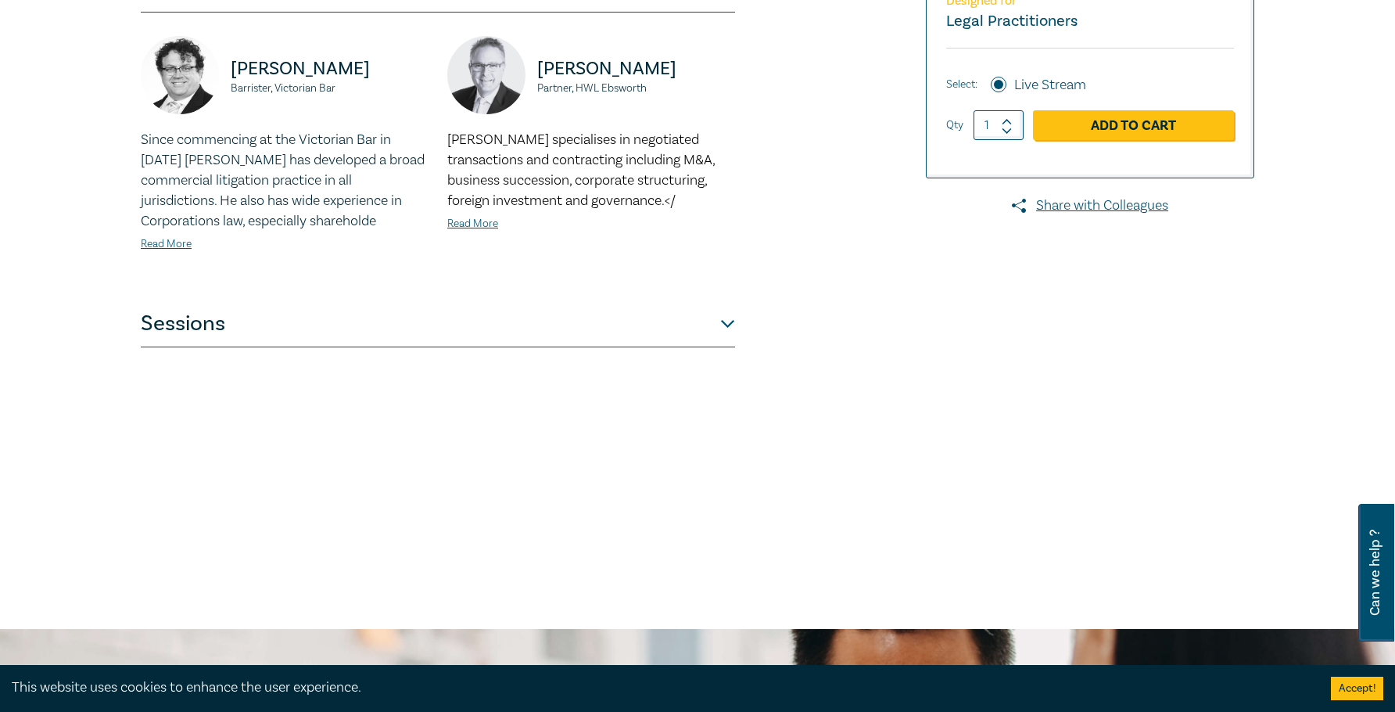
scroll to position [469, 0]
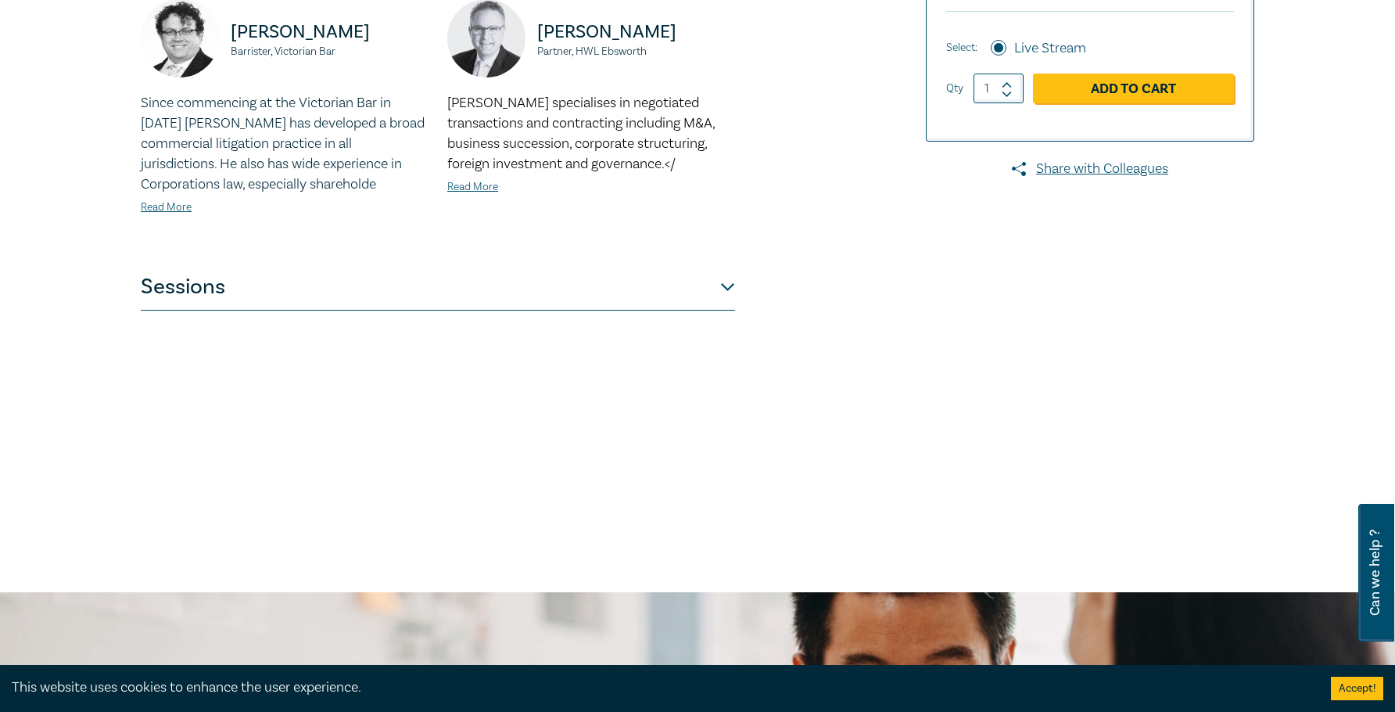
click at [457, 295] on button "Sessions" at bounding box center [438, 286] width 594 height 47
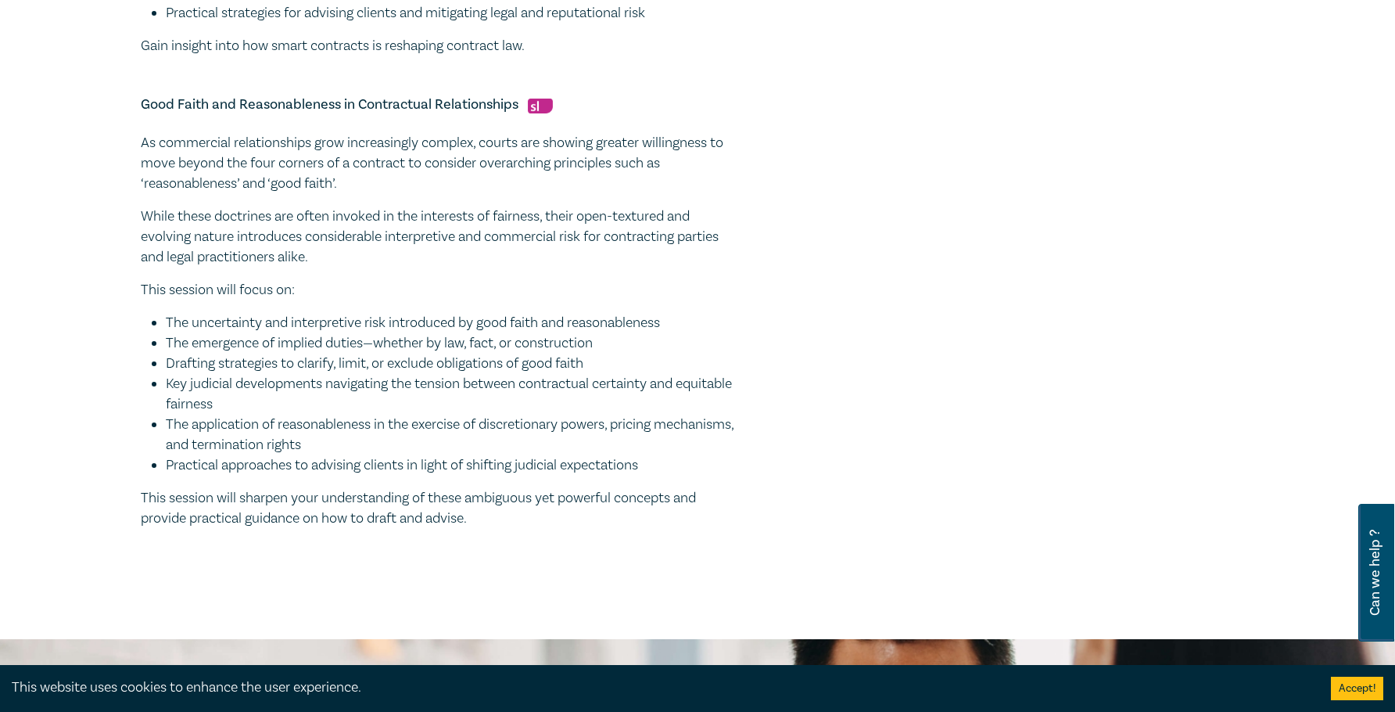
scroll to position [1486, 0]
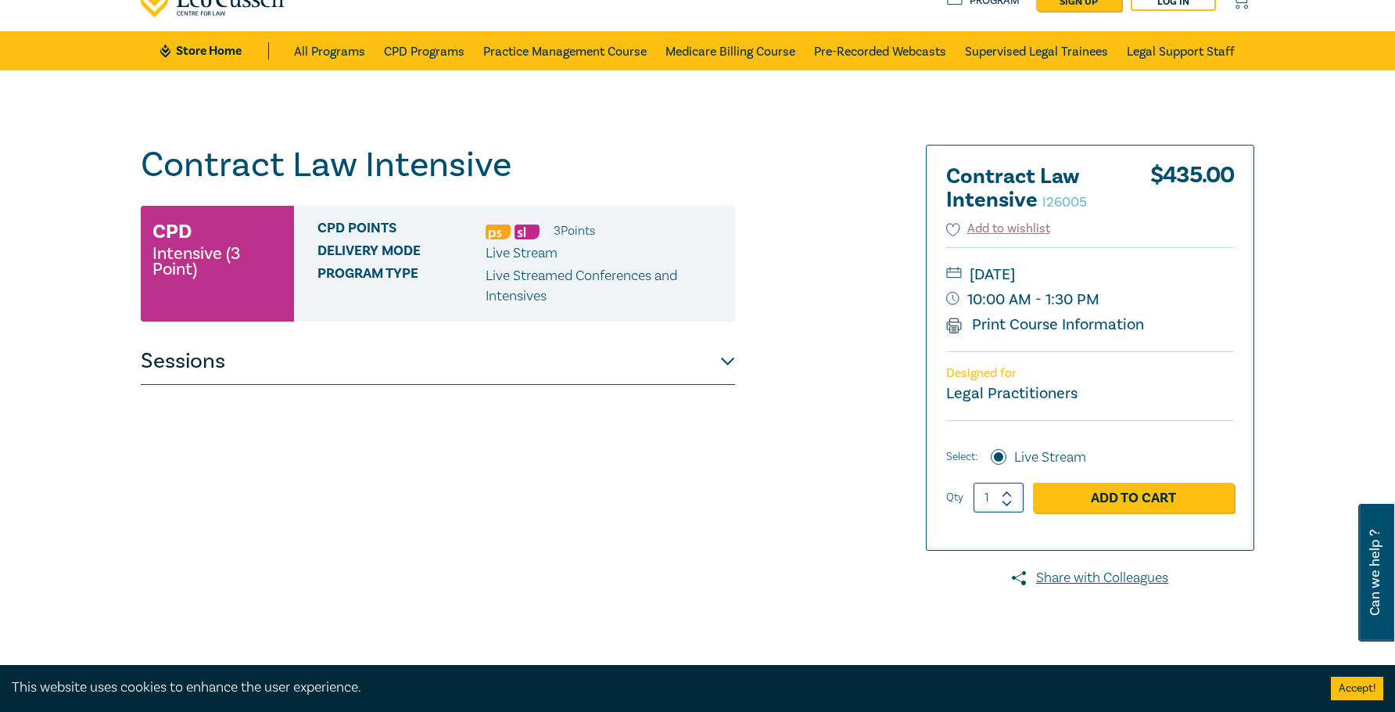
scroll to position [156, 0]
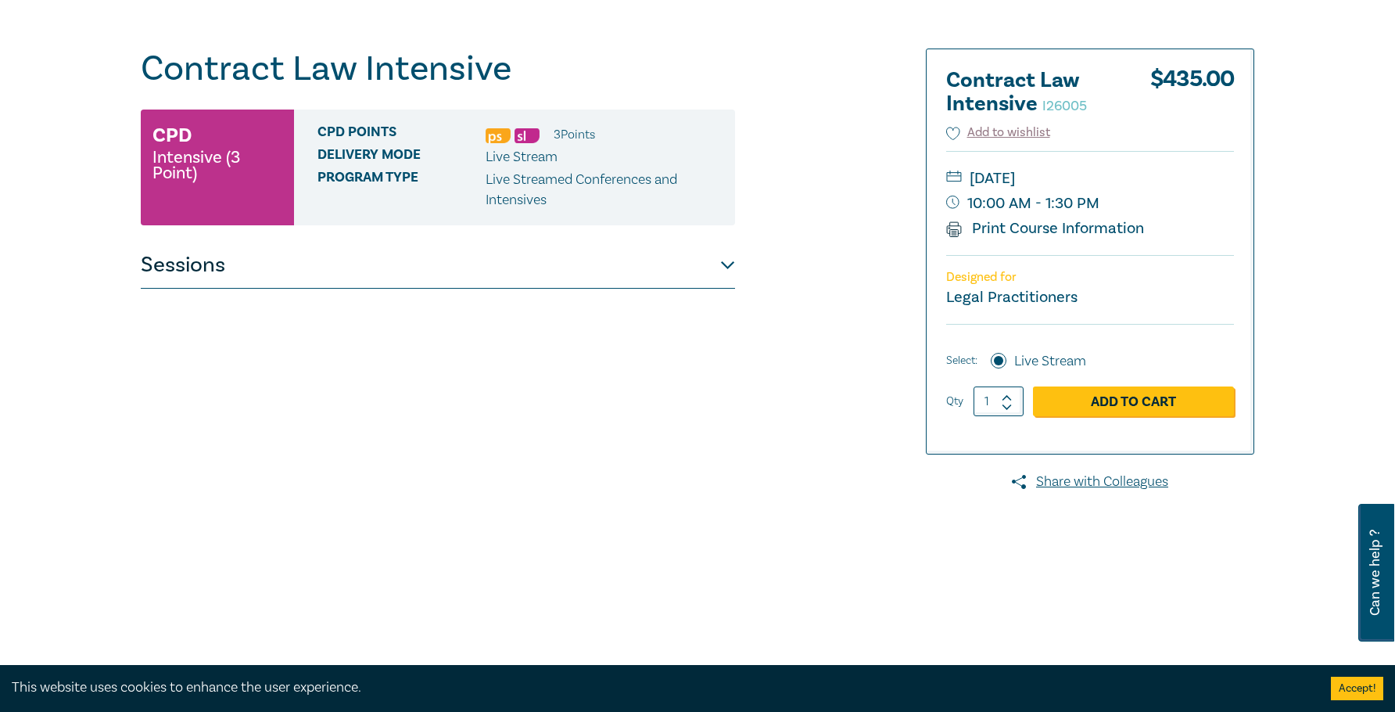
click at [554, 264] on button "Sessions" at bounding box center [438, 265] width 594 height 47
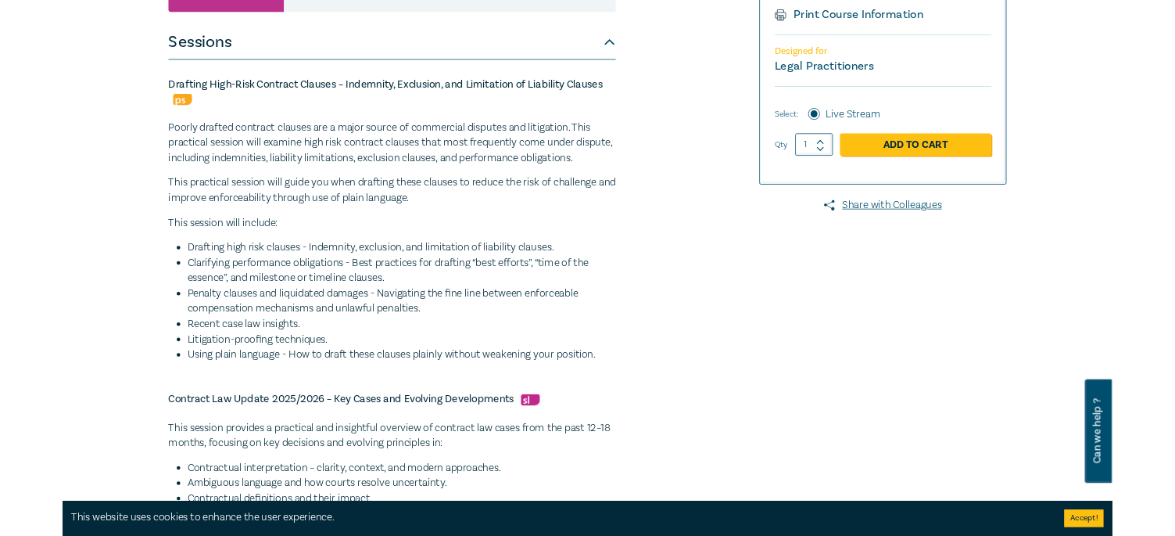
scroll to position [235, 0]
